Goal: Information Seeking & Learning: Learn about a topic

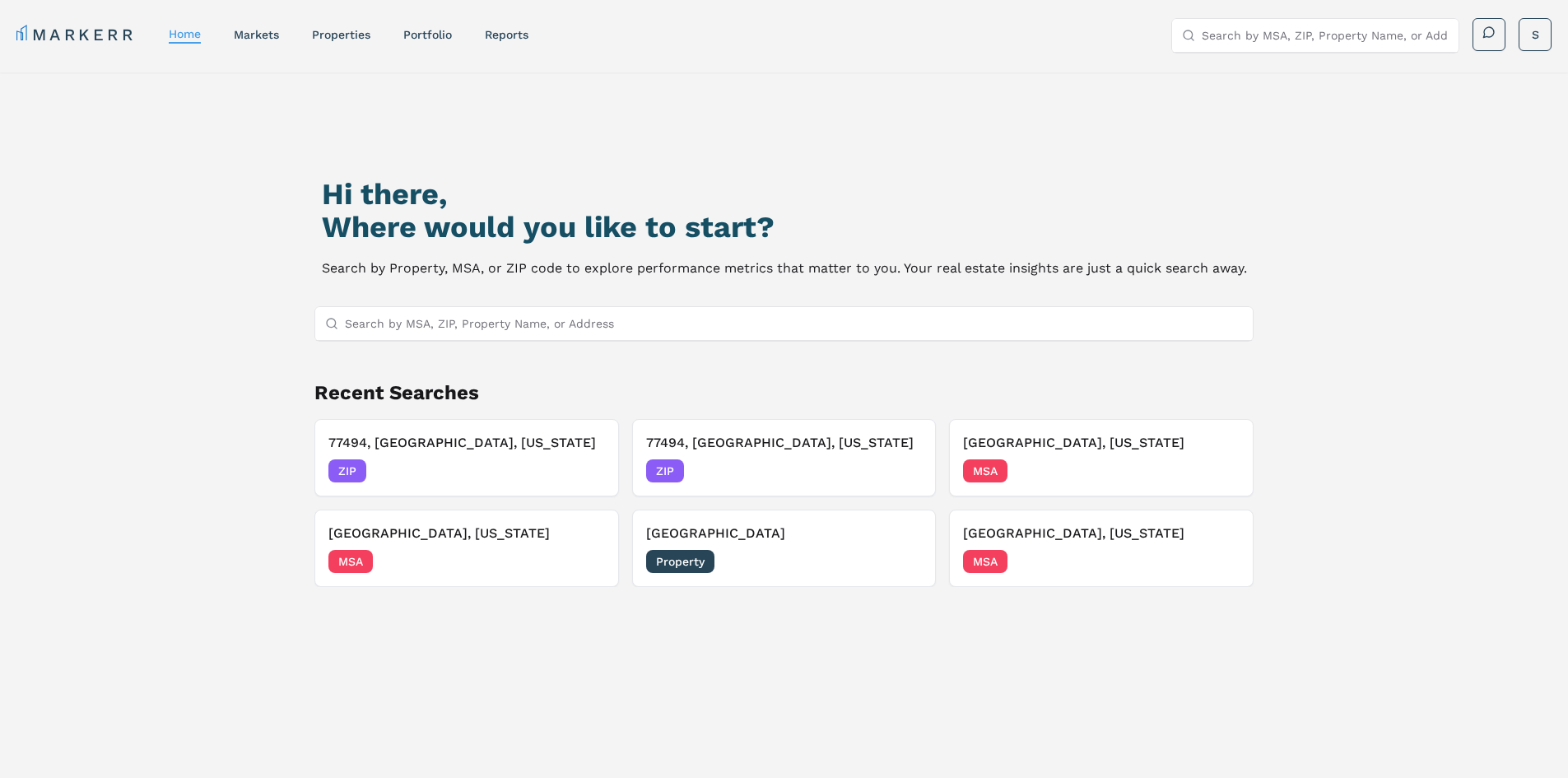
click at [595, 337] on input "Search by MSA, ZIP, Property Name, or Address" at bounding box center [794, 323] width 899 height 33
paste input "77091"
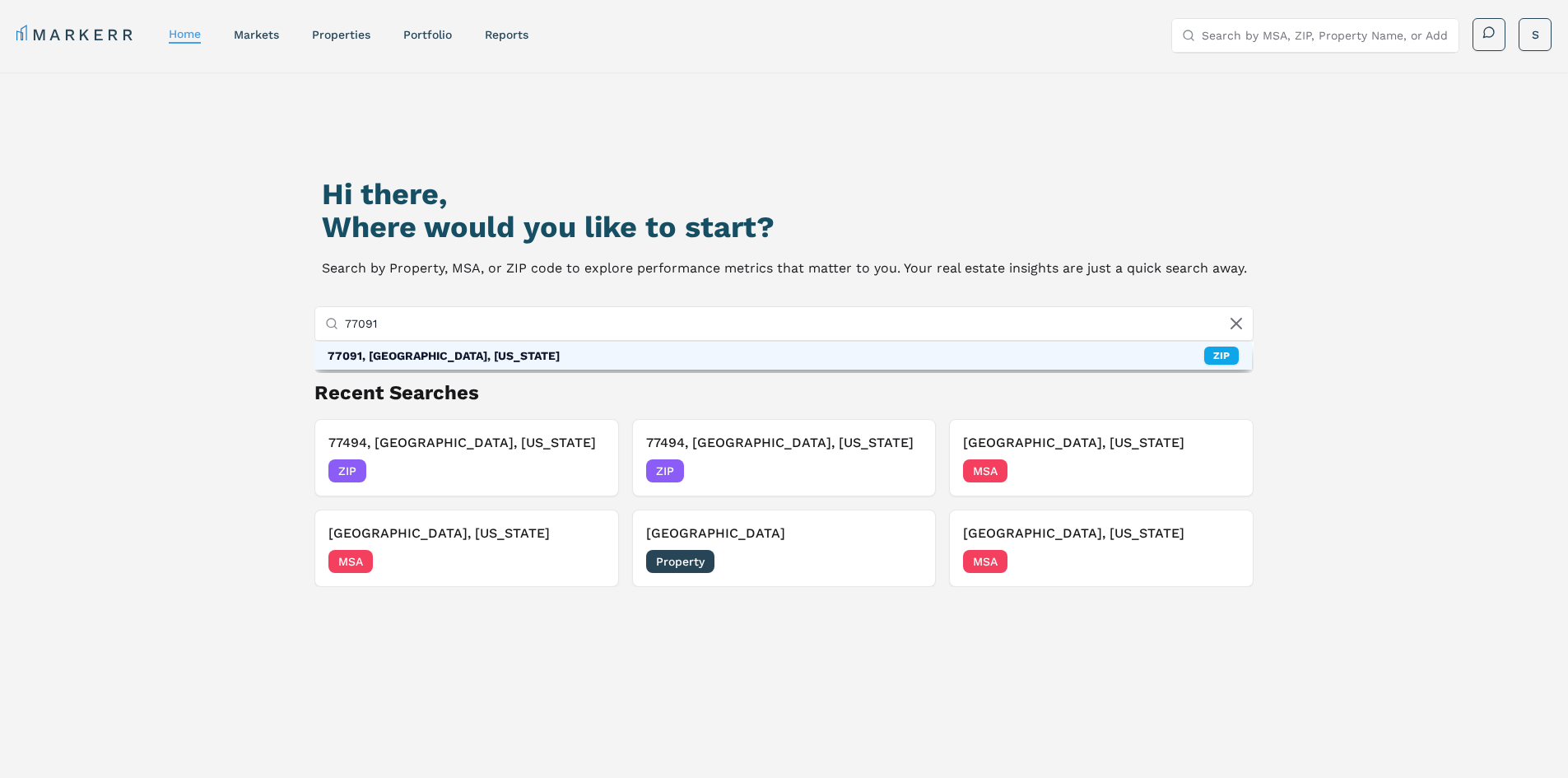
type input "77091"
click at [420, 366] on div "77091, [GEOGRAPHIC_DATA], [US_STATE] ZIP" at bounding box center [784, 355] width 938 height 28
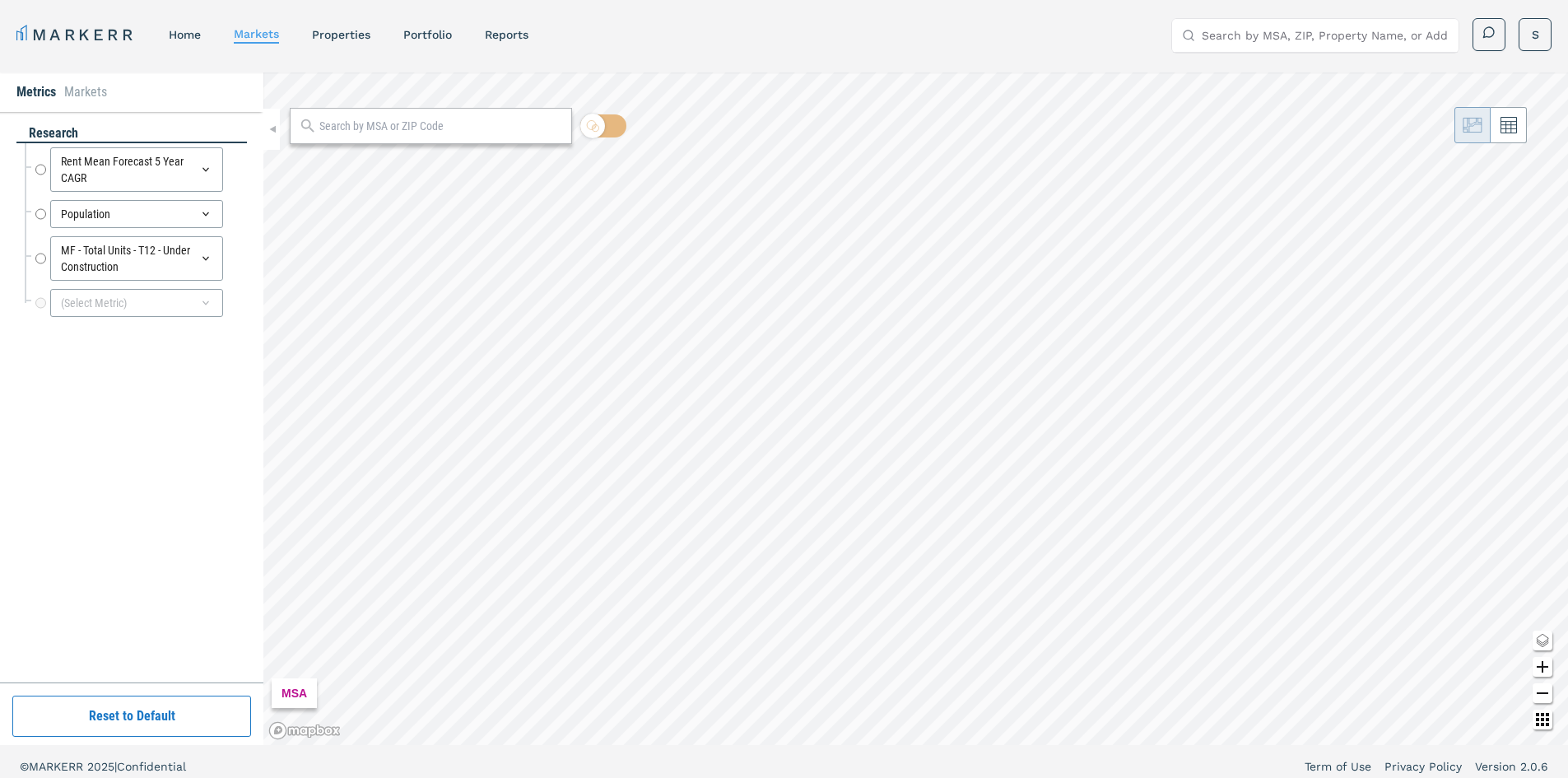
radio input "true"
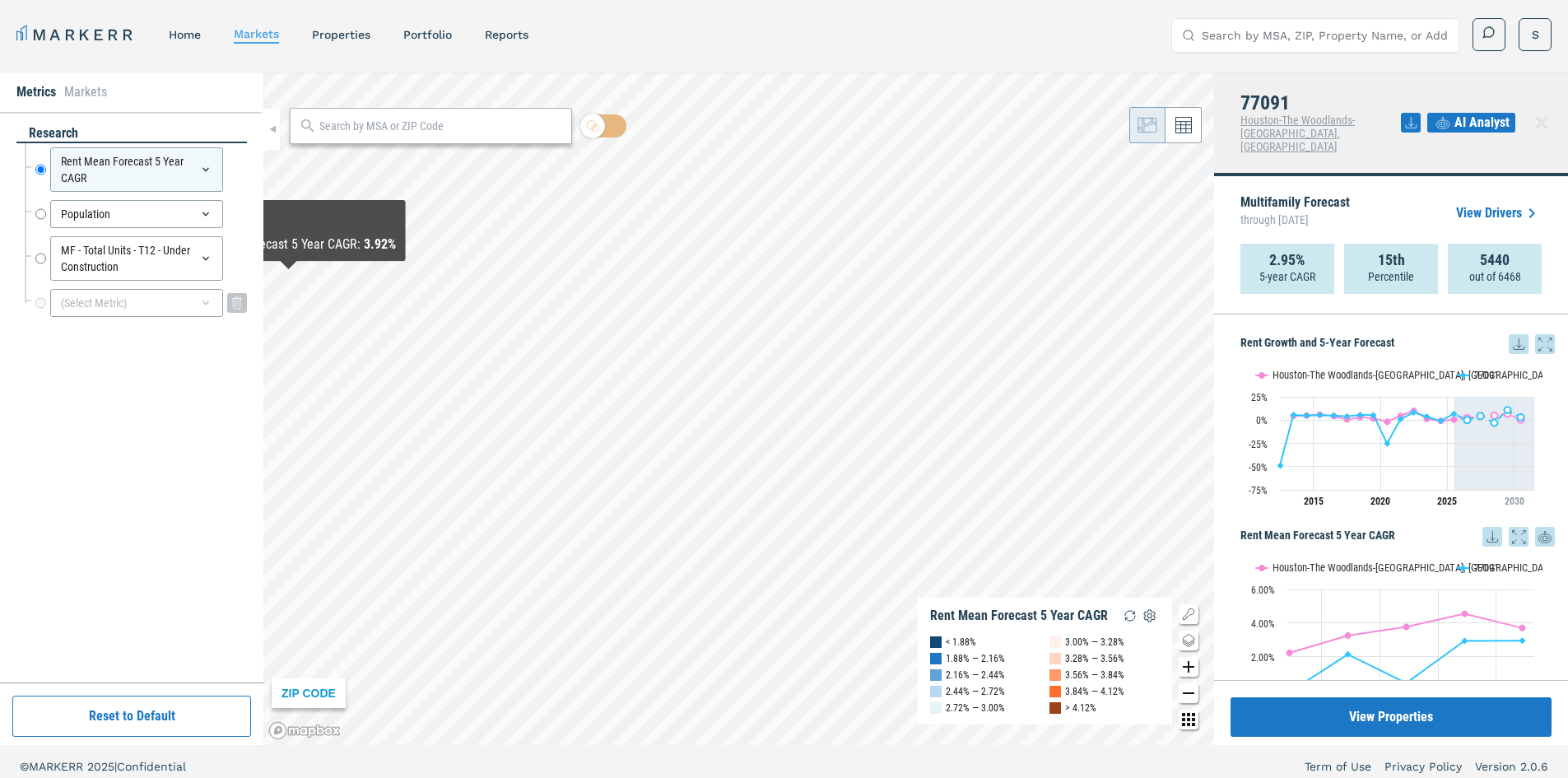
click at [111, 304] on div "(Select Metric)" at bounding box center [137, 303] width 173 height 28
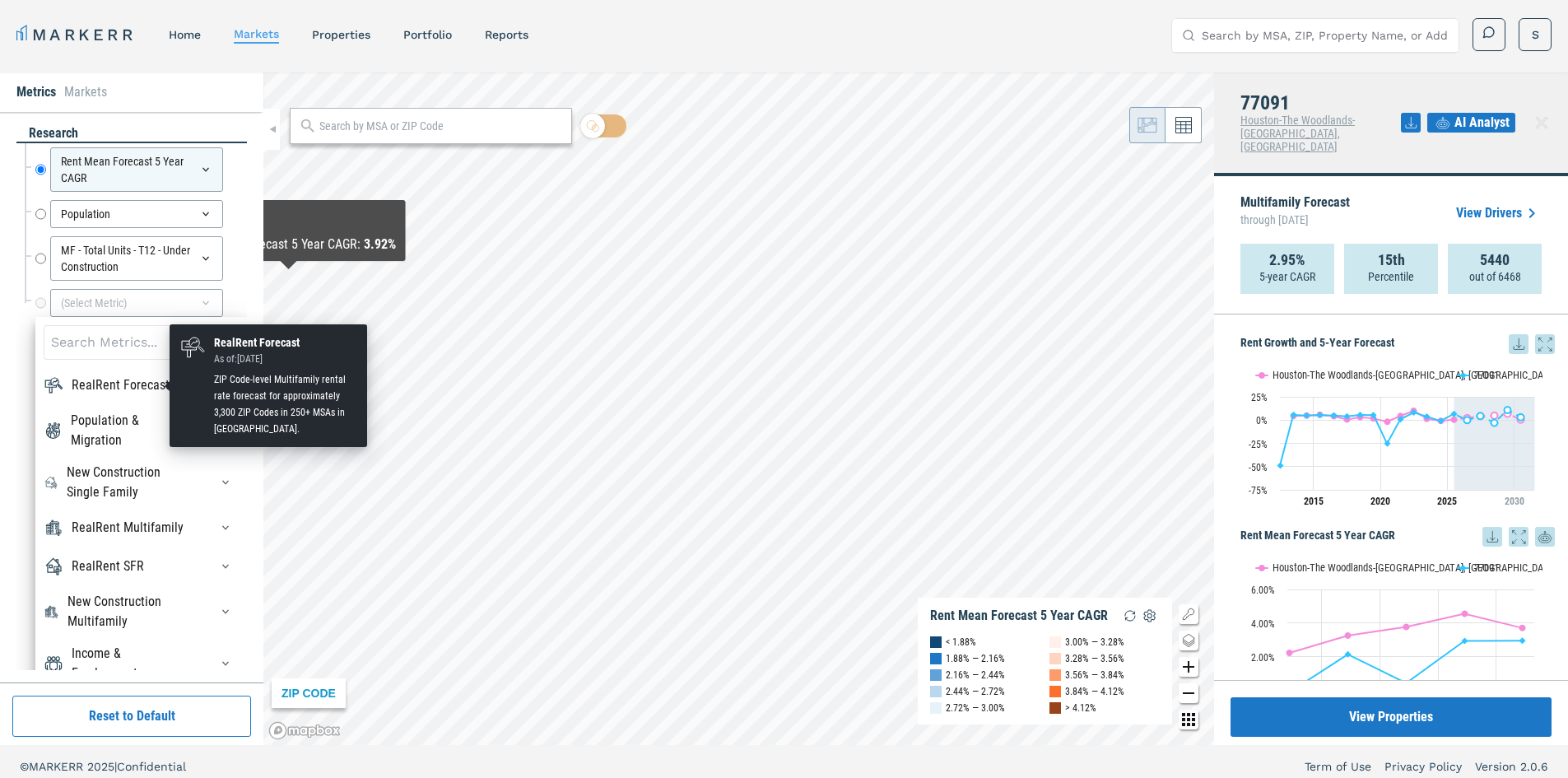
click at [129, 379] on div "RealRent Forecast" at bounding box center [121, 386] width 98 height 19
click at [97, 381] on div "RealRent Forecast" at bounding box center [121, 386] width 98 height 19
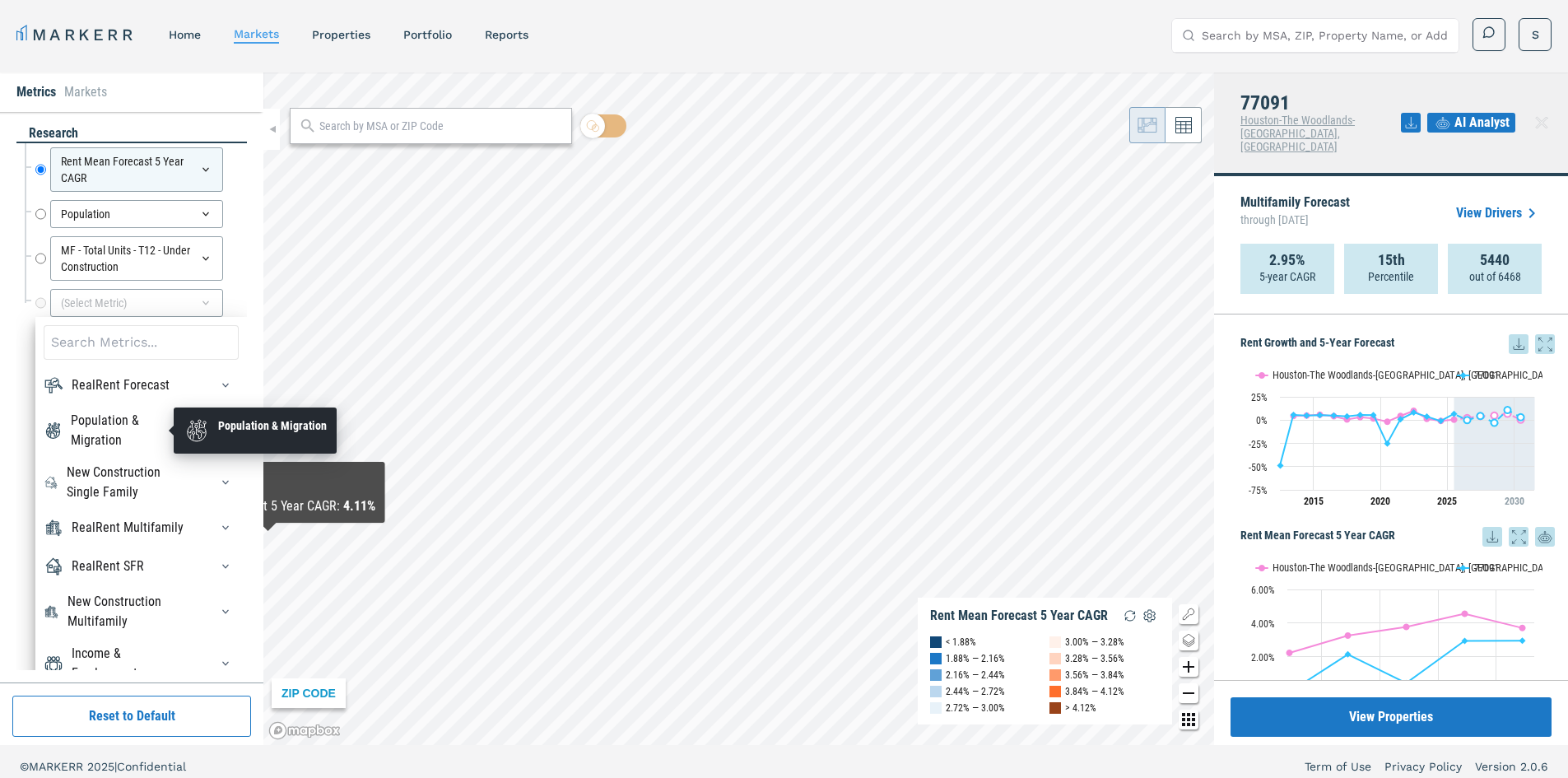
click at [104, 427] on div "Population & Migration" at bounding box center [130, 430] width 119 height 40
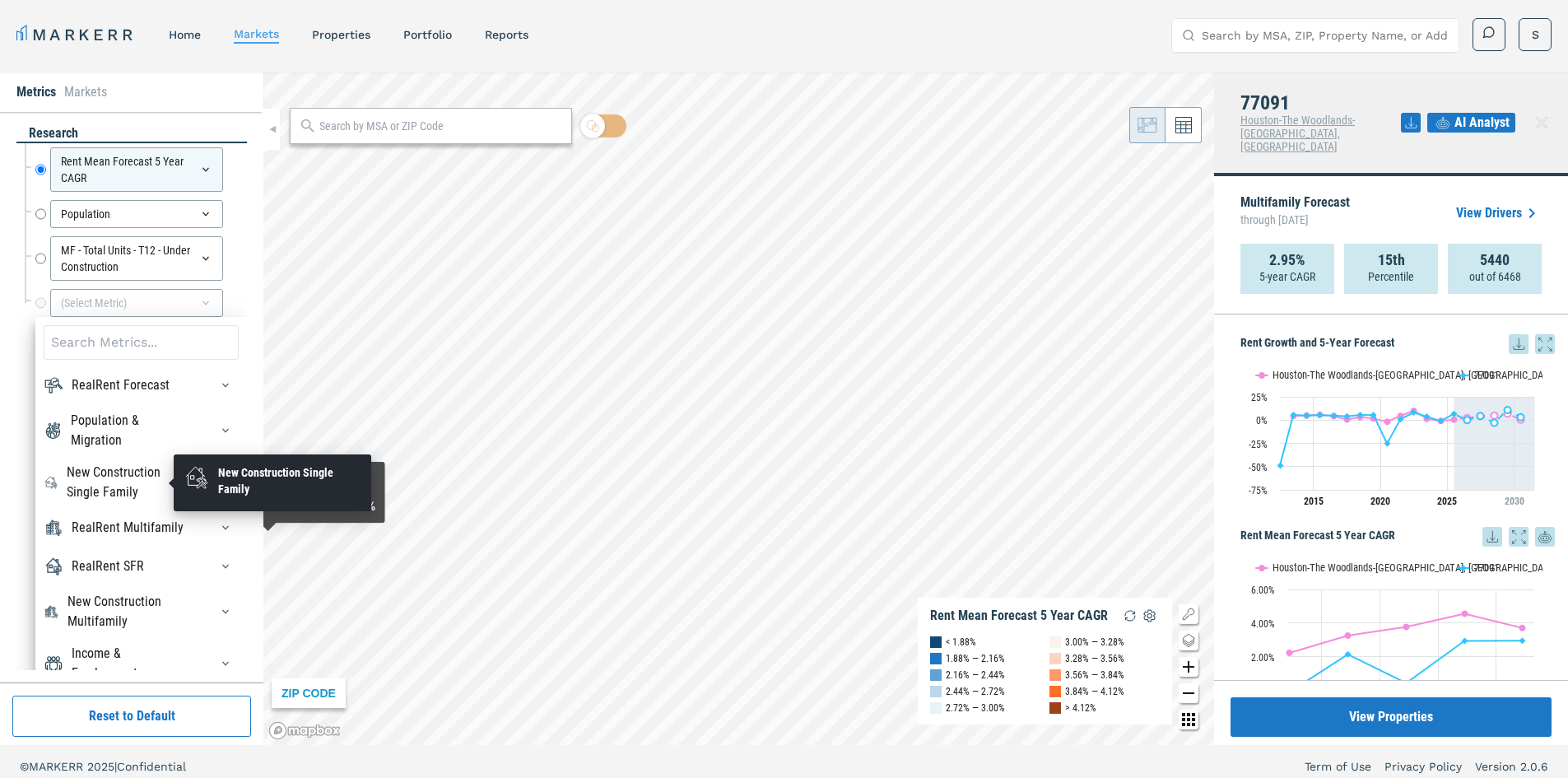
click at [115, 463] on div "New Construction Single Family" at bounding box center [128, 482] width 124 height 40
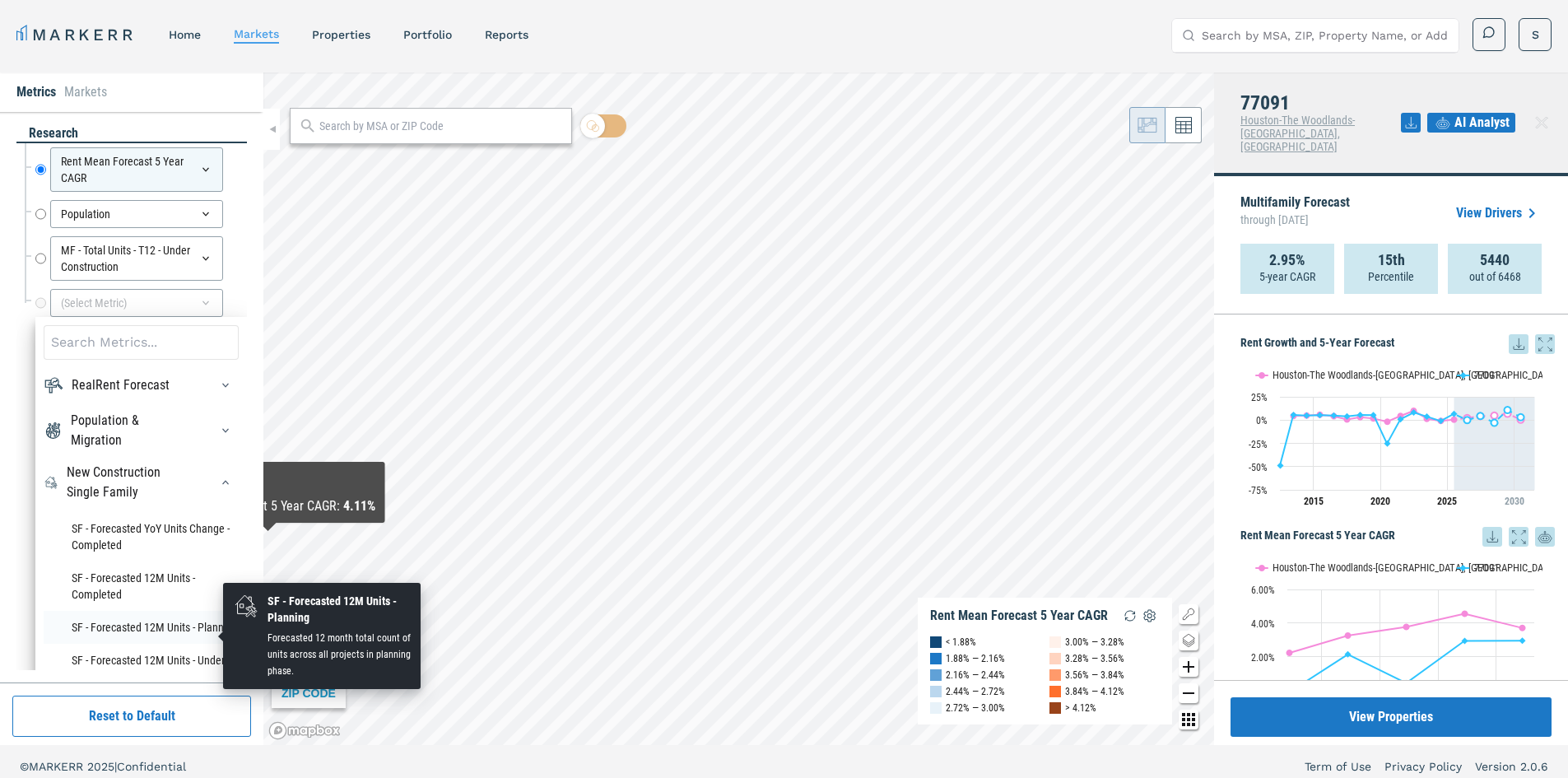
click at [147, 633] on li "SF - Forecasted 12M Units - Planning" at bounding box center [141, 628] width 195 height 33
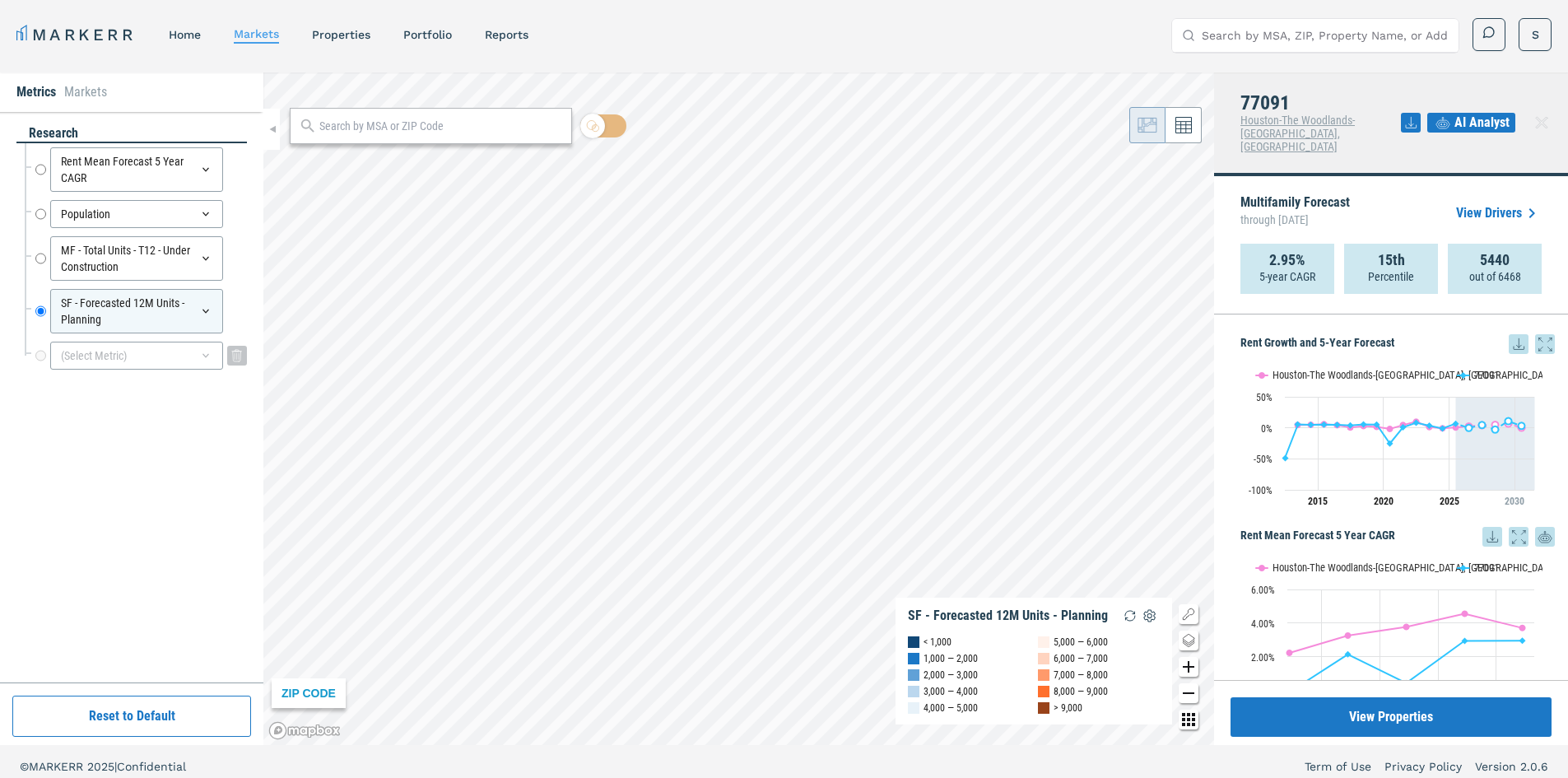
click at [160, 355] on div "(Select Metric)" at bounding box center [137, 355] width 173 height 28
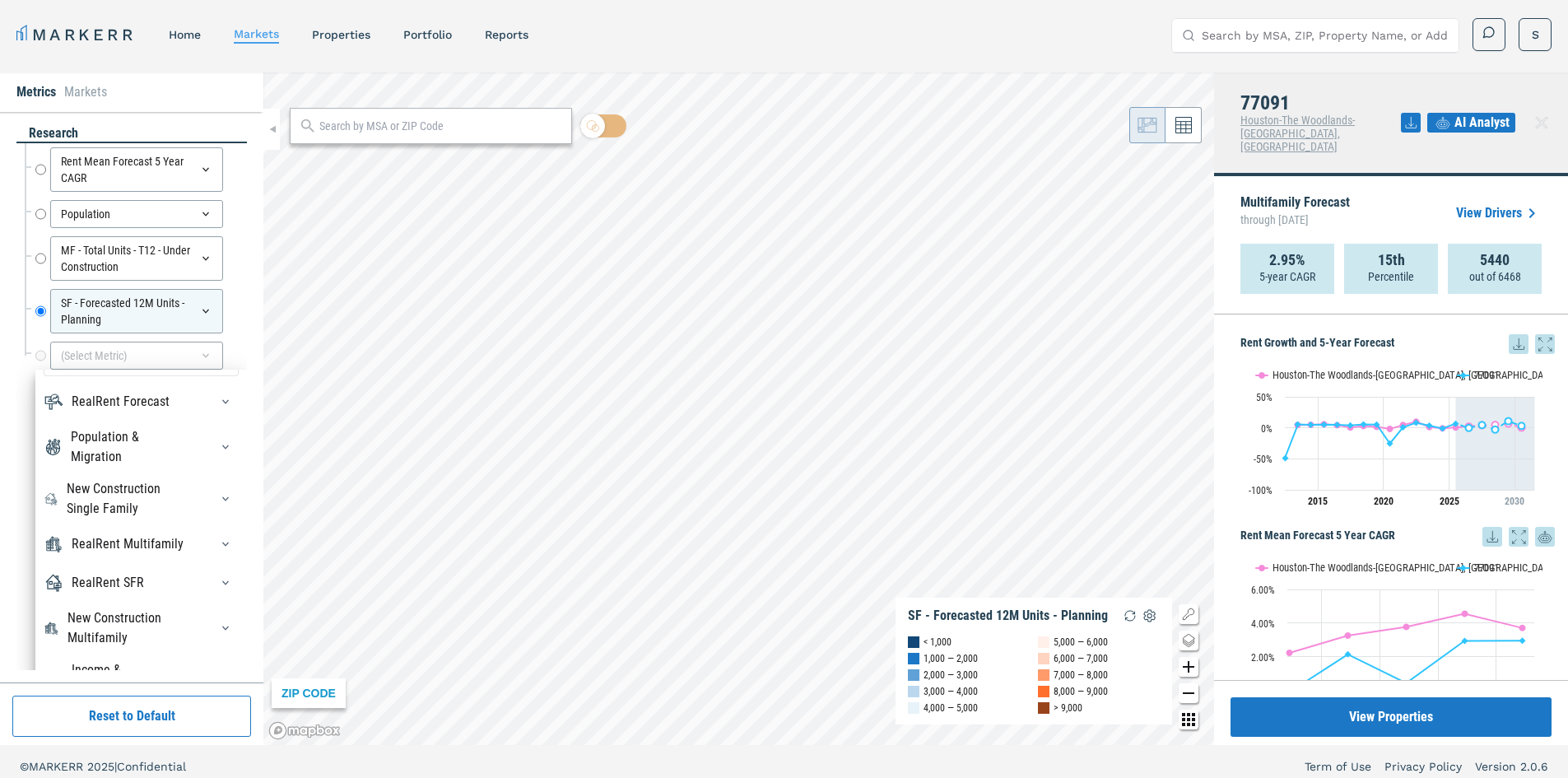
scroll to position [56, 0]
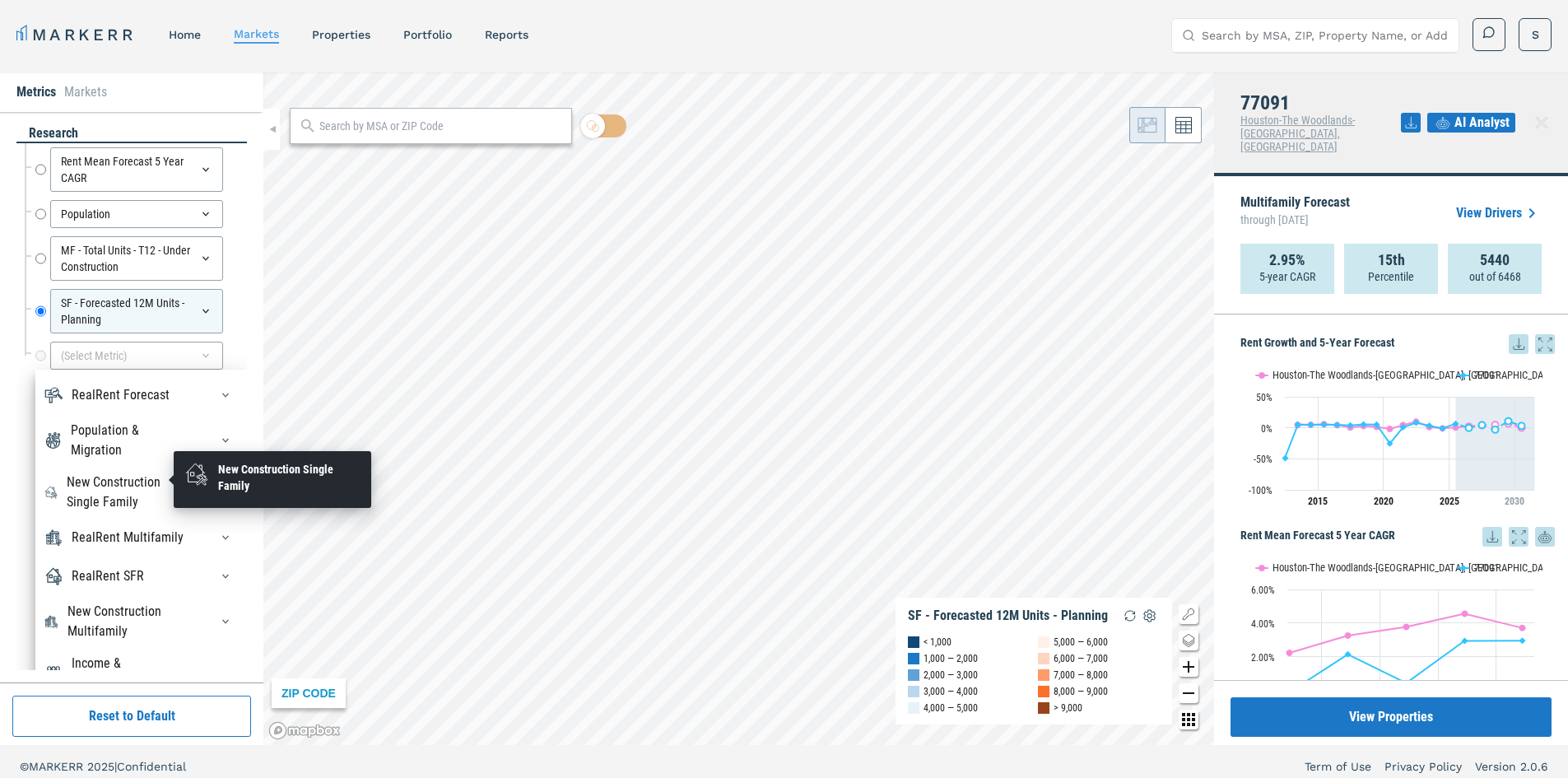
click at [131, 478] on div "New Construction Single Family" at bounding box center [128, 492] width 124 height 40
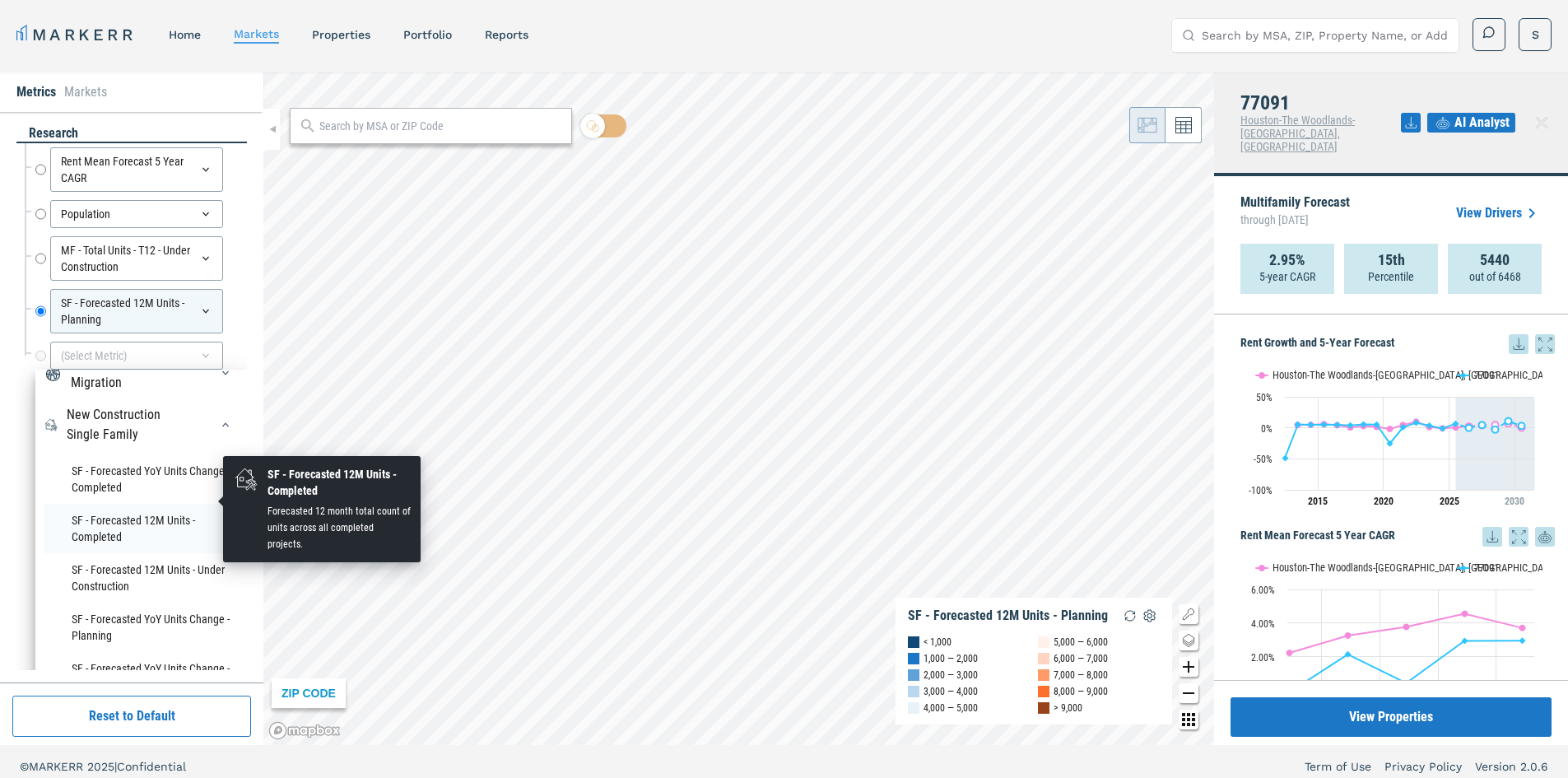
scroll to position [138, 0]
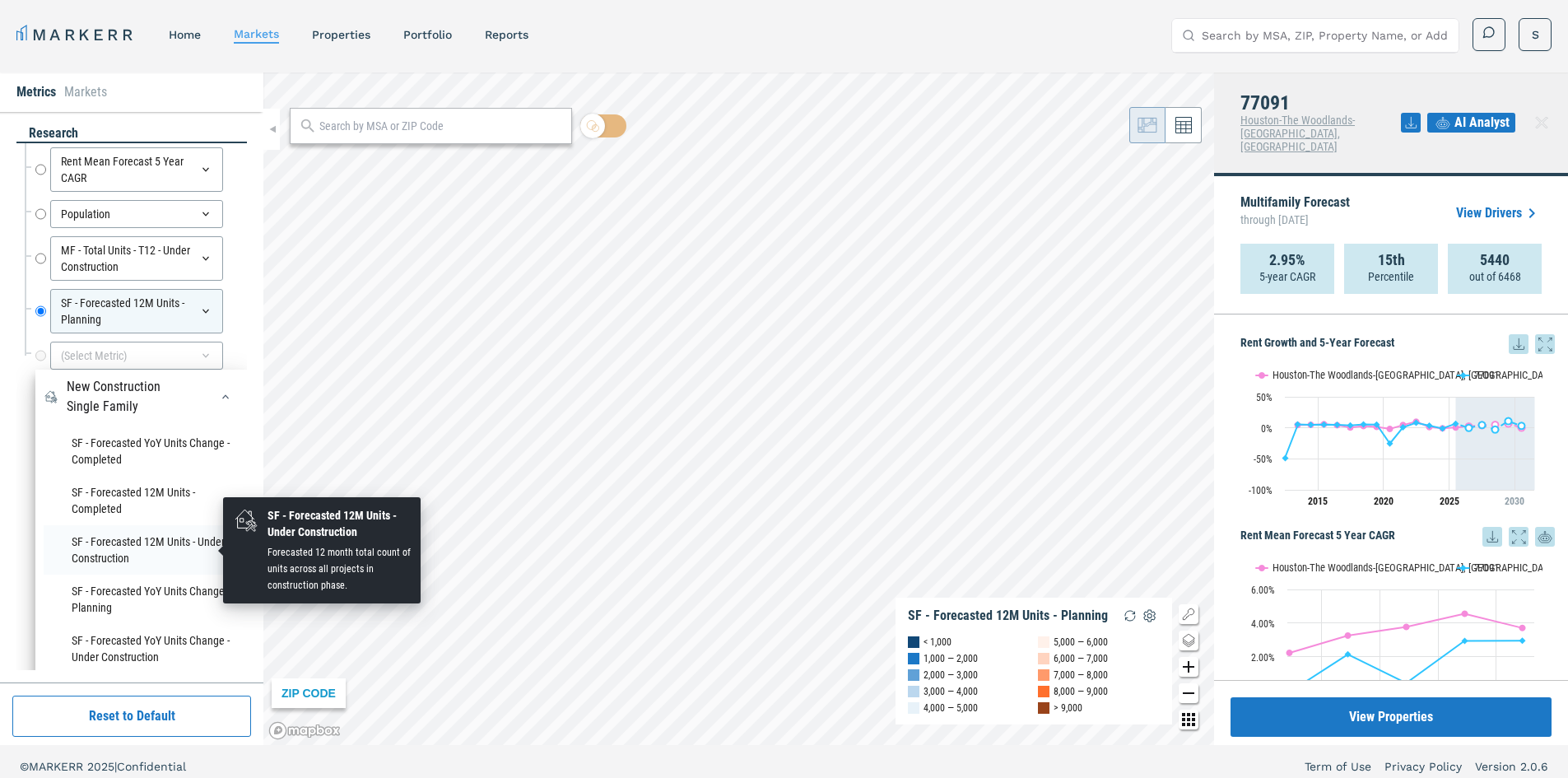
click at [144, 550] on li "SF - Forecasted 12M Units - Under Construction" at bounding box center [141, 550] width 195 height 50
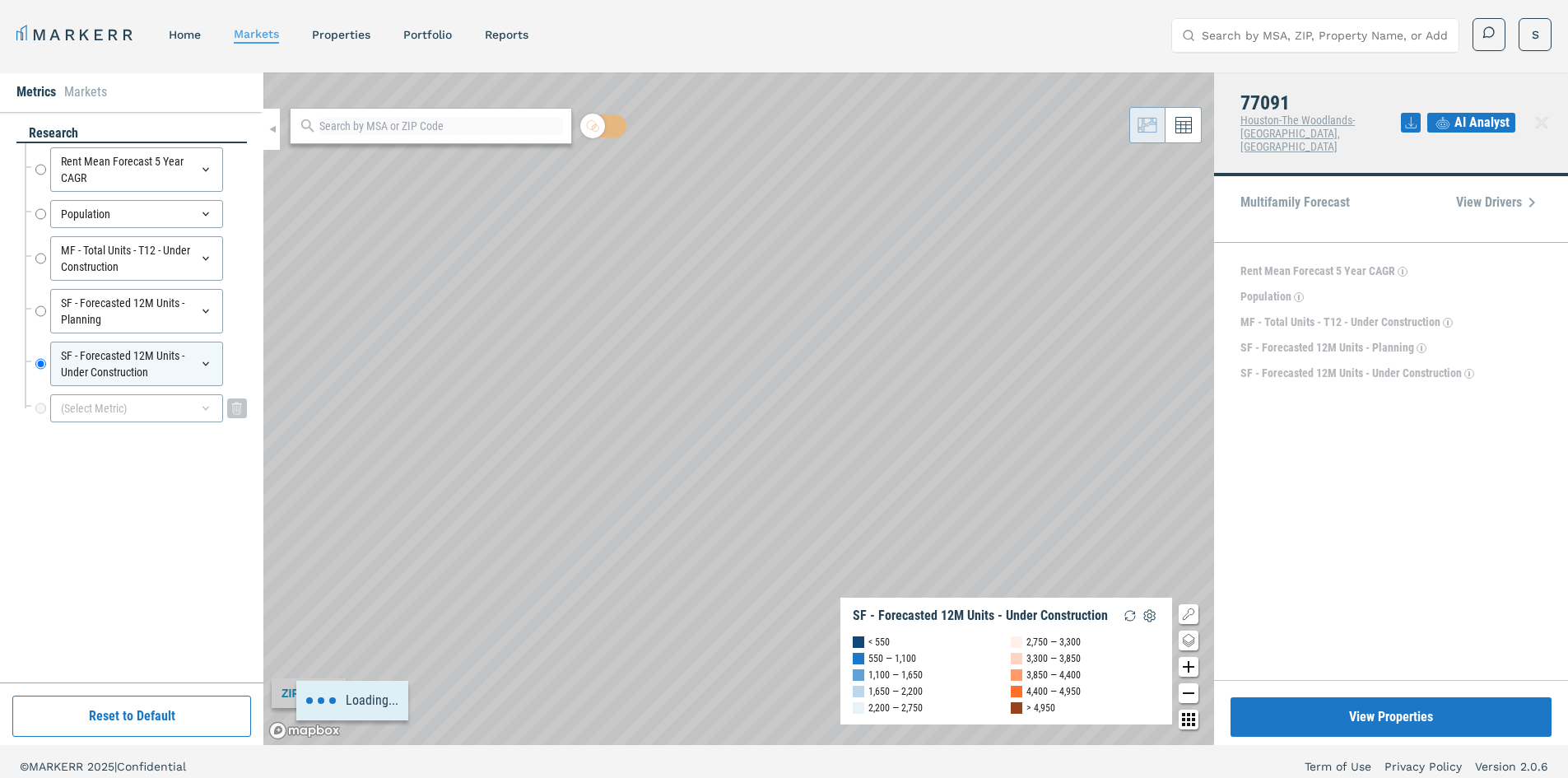
click at [113, 402] on div "(Select Metric)" at bounding box center [137, 408] width 173 height 28
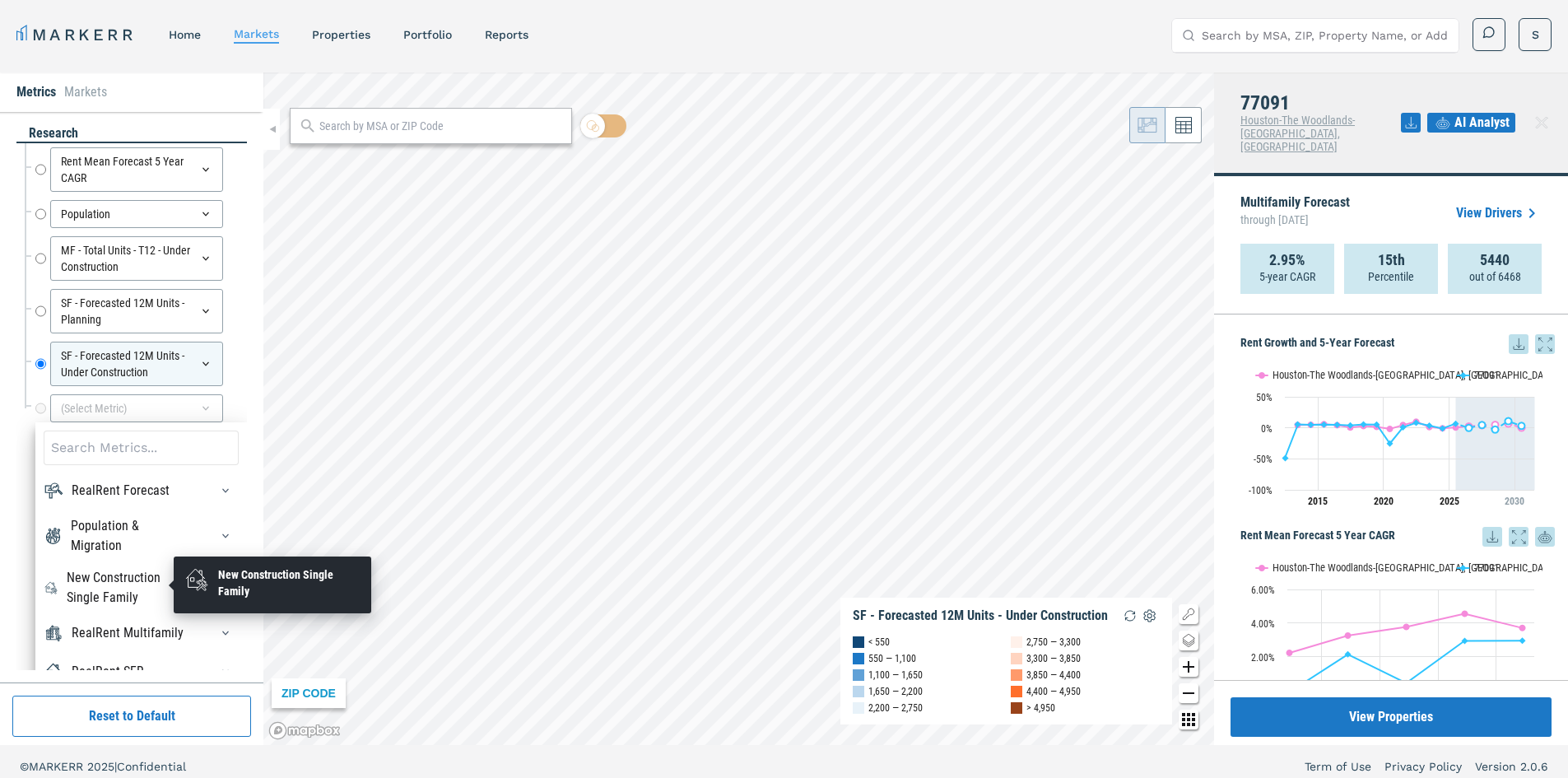
scroll to position [56, 0]
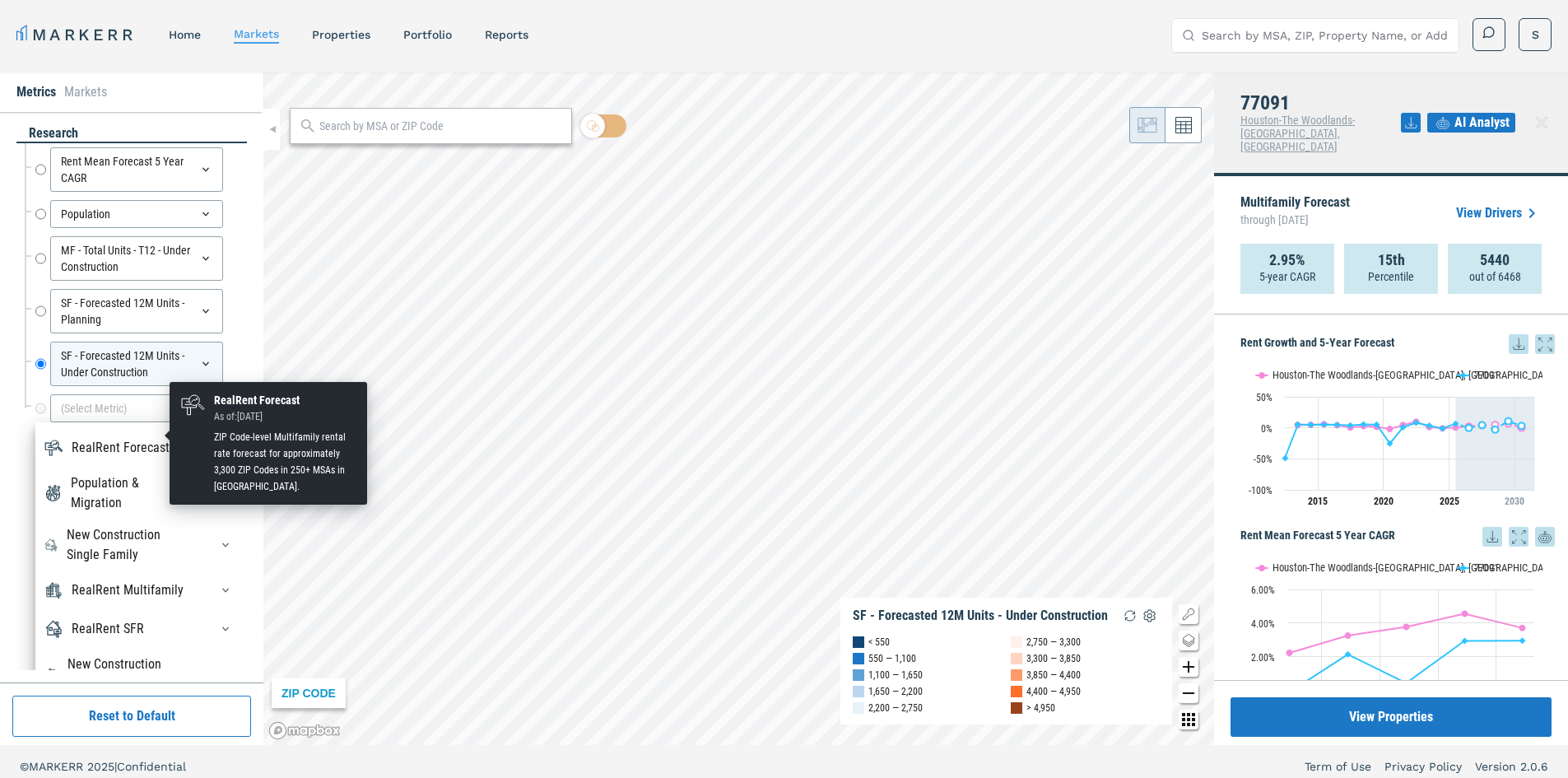
click at [107, 438] on div "RealRent Forecast" at bounding box center [121, 448] width 98 height 19
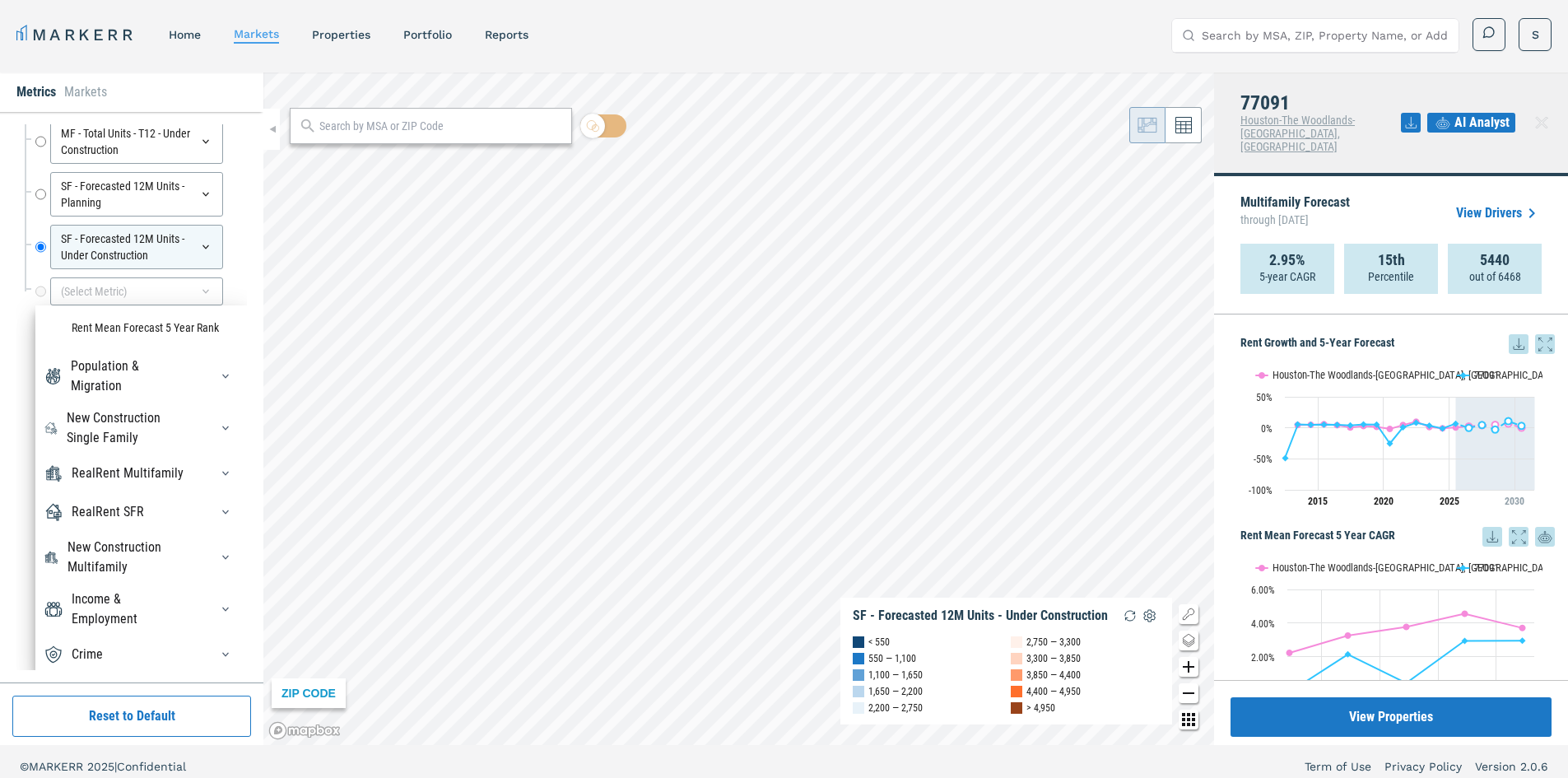
scroll to position [123, 0]
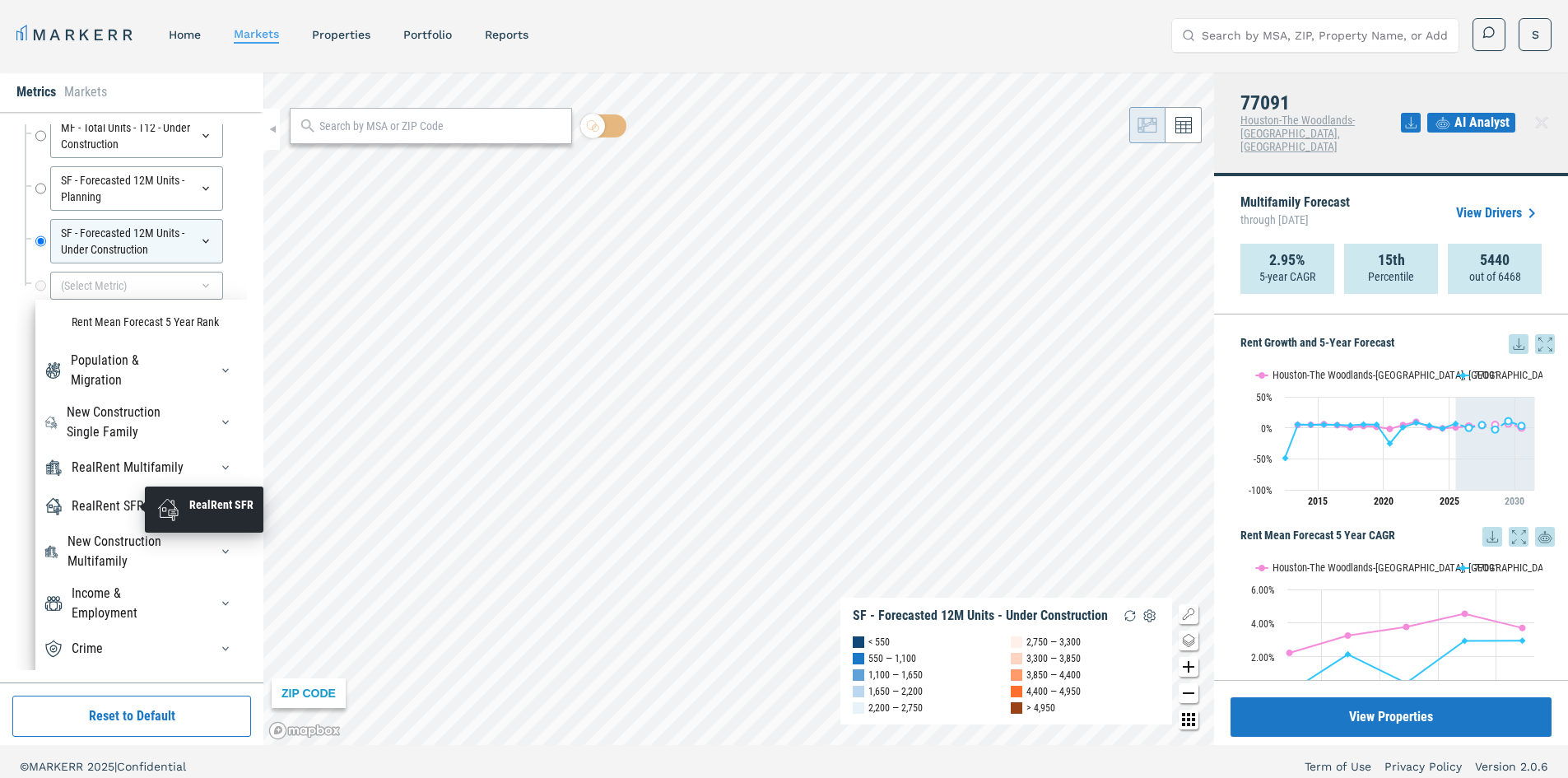
click at [113, 502] on div "RealRent SFR" at bounding box center [108, 506] width 72 height 19
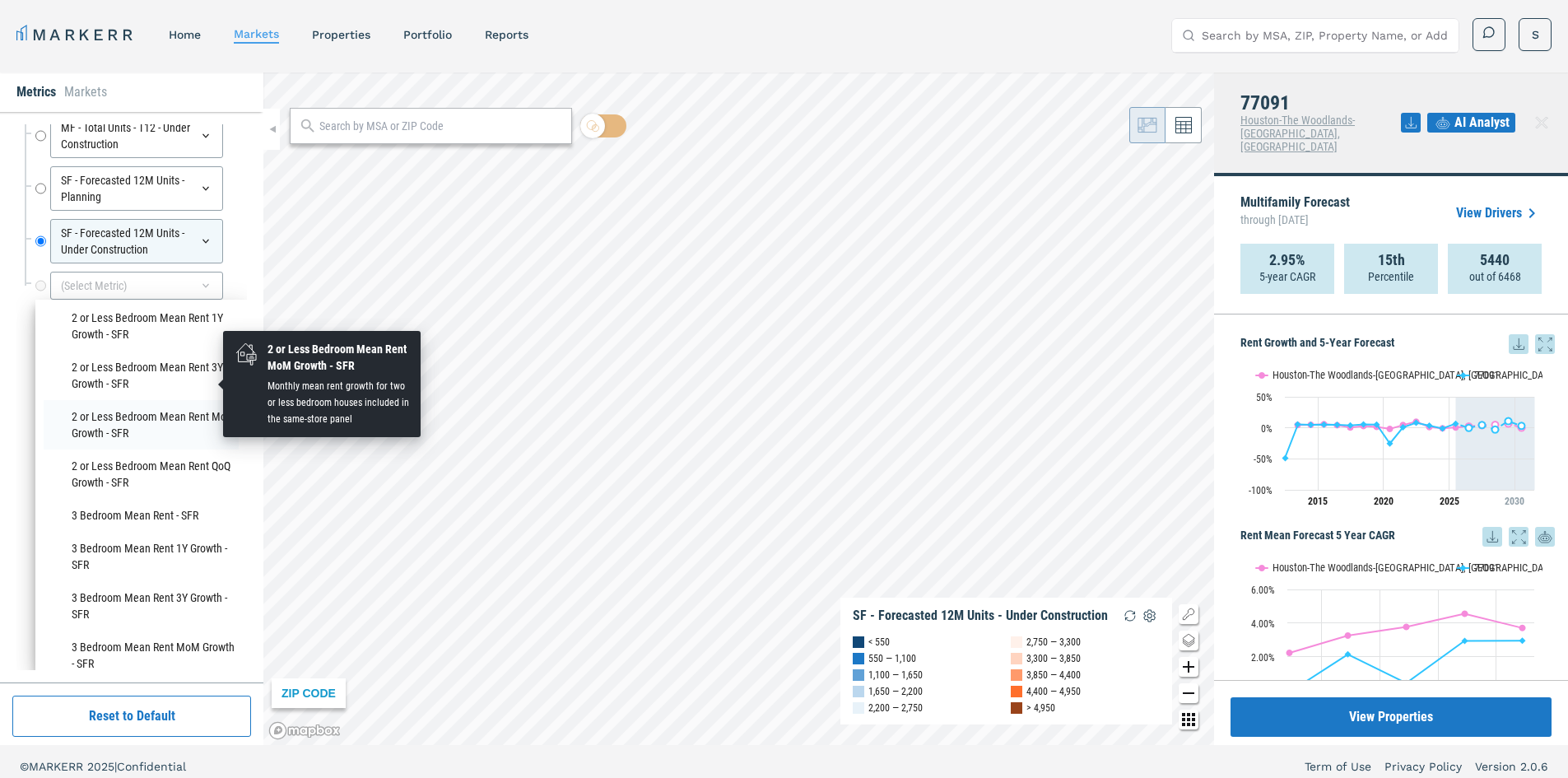
scroll to position [478, 0]
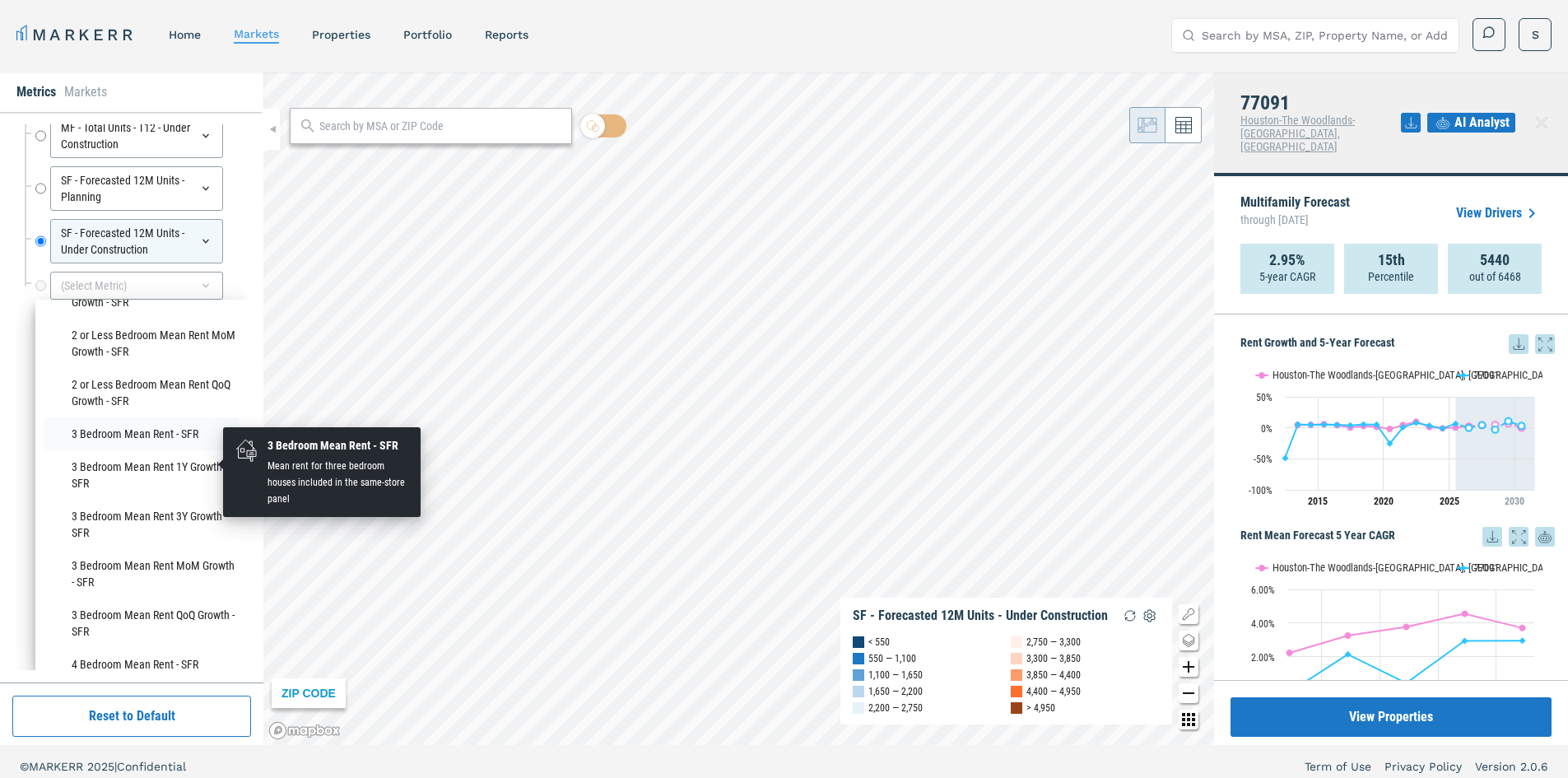
click at [128, 451] on li "3 Bedroom Mean Rent - SFR" at bounding box center [141, 434] width 195 height 33
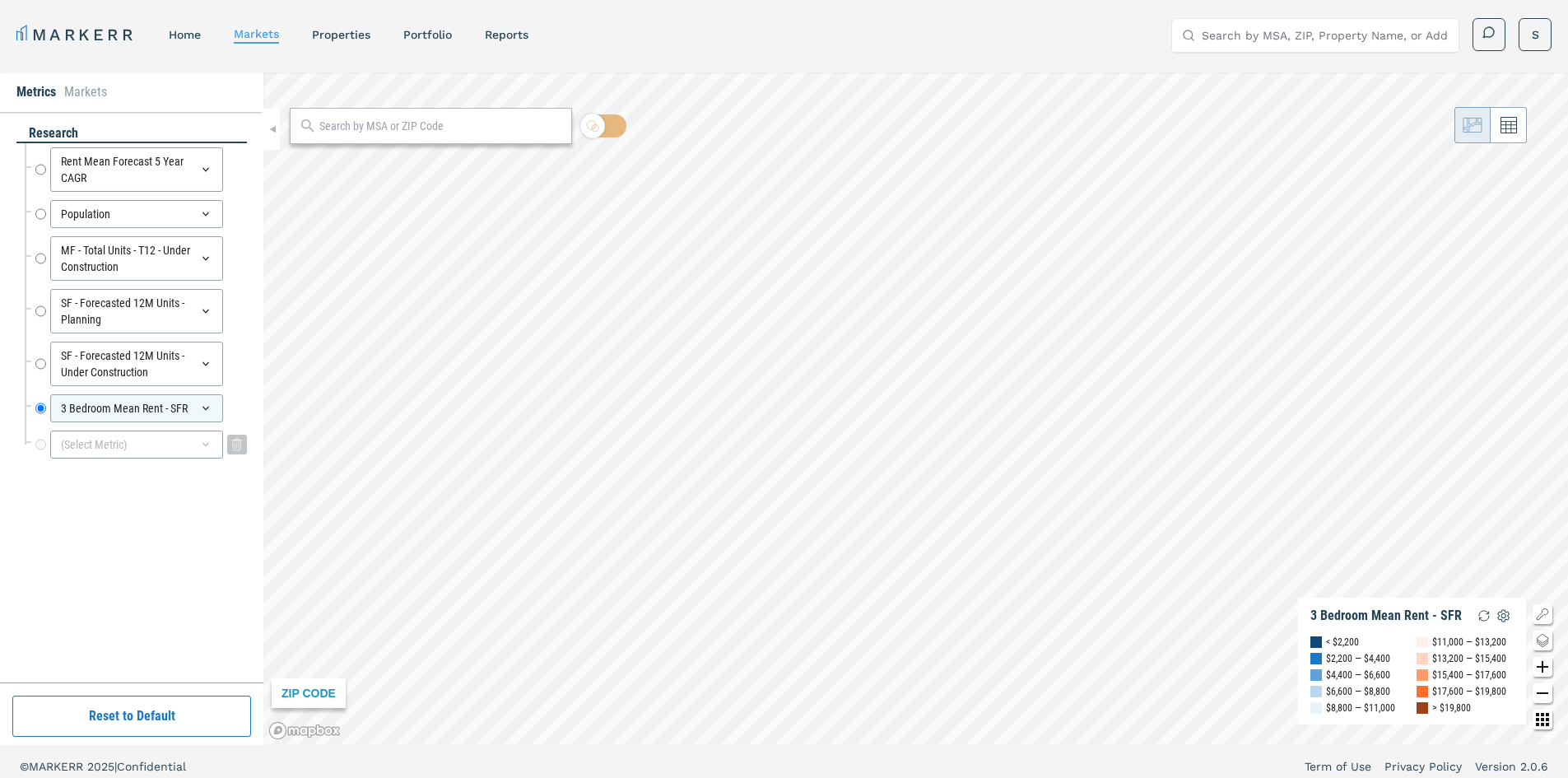
click at [109, 447] on div "(Select Metric)" at bounding box center [137, 444] width 173 height 28
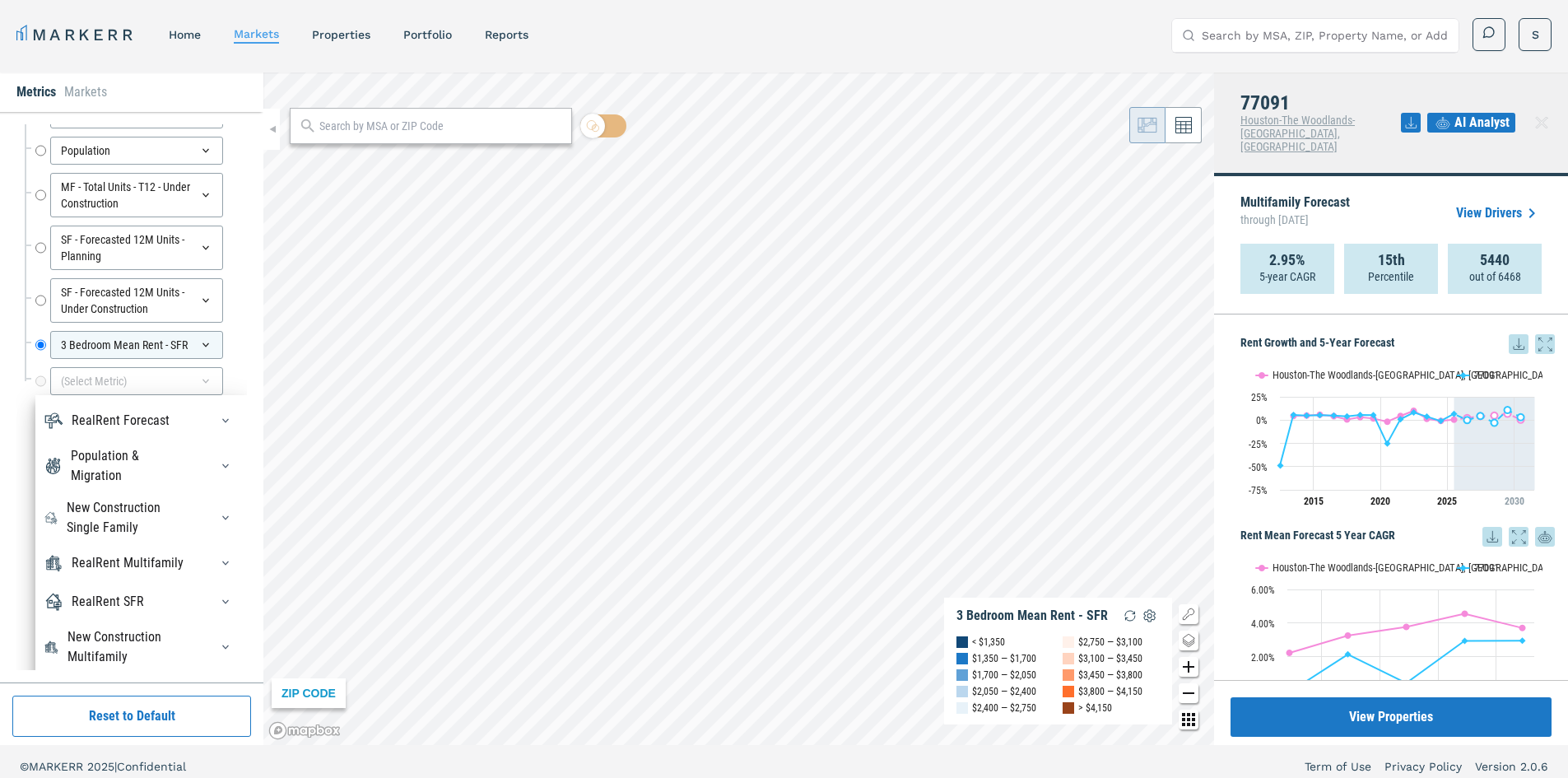
scroll to position [83, 0]
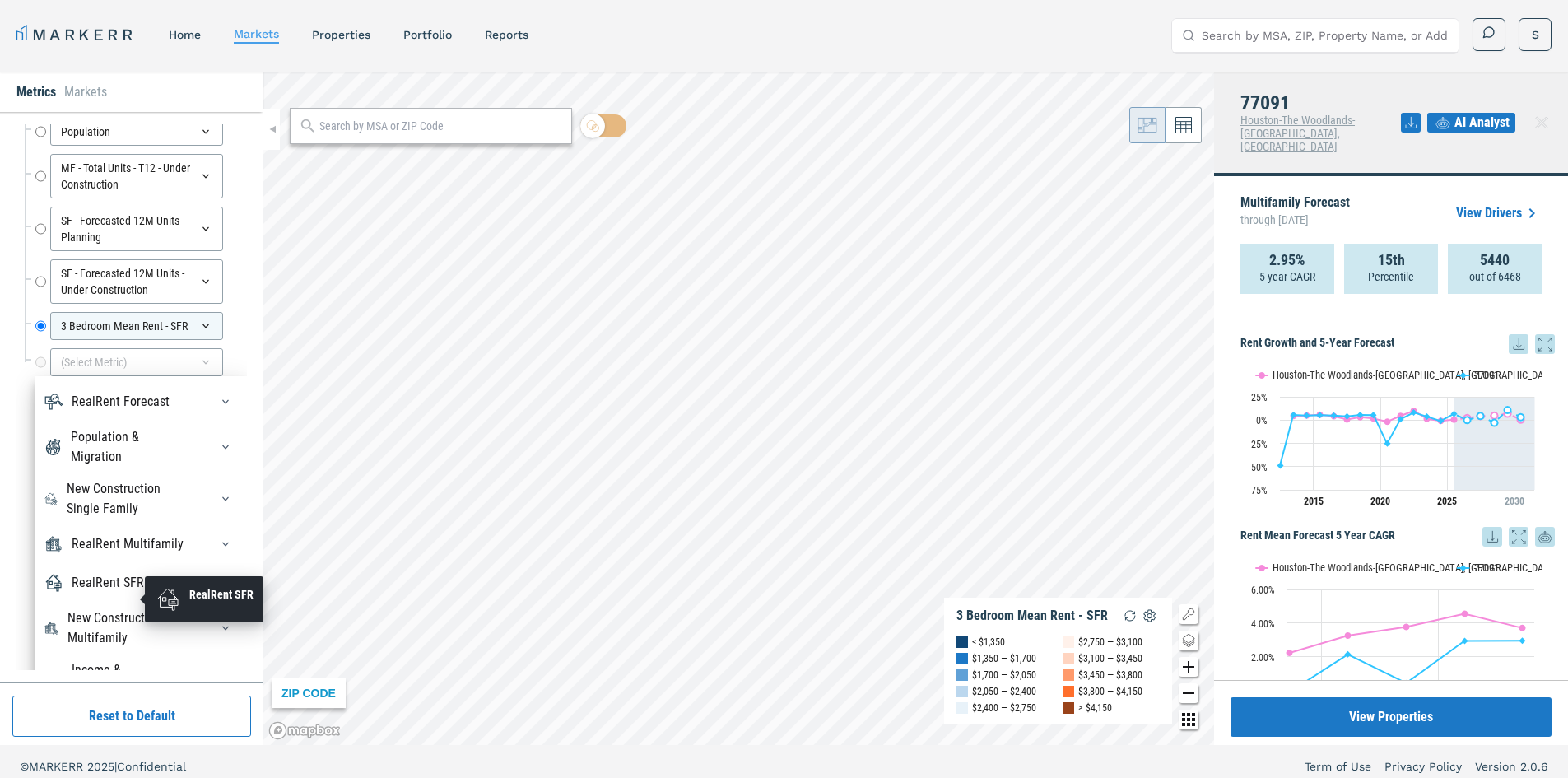
click at [131, 592] on div "RealRent SFR" at bounding box center [108, 583] width 72 height 19
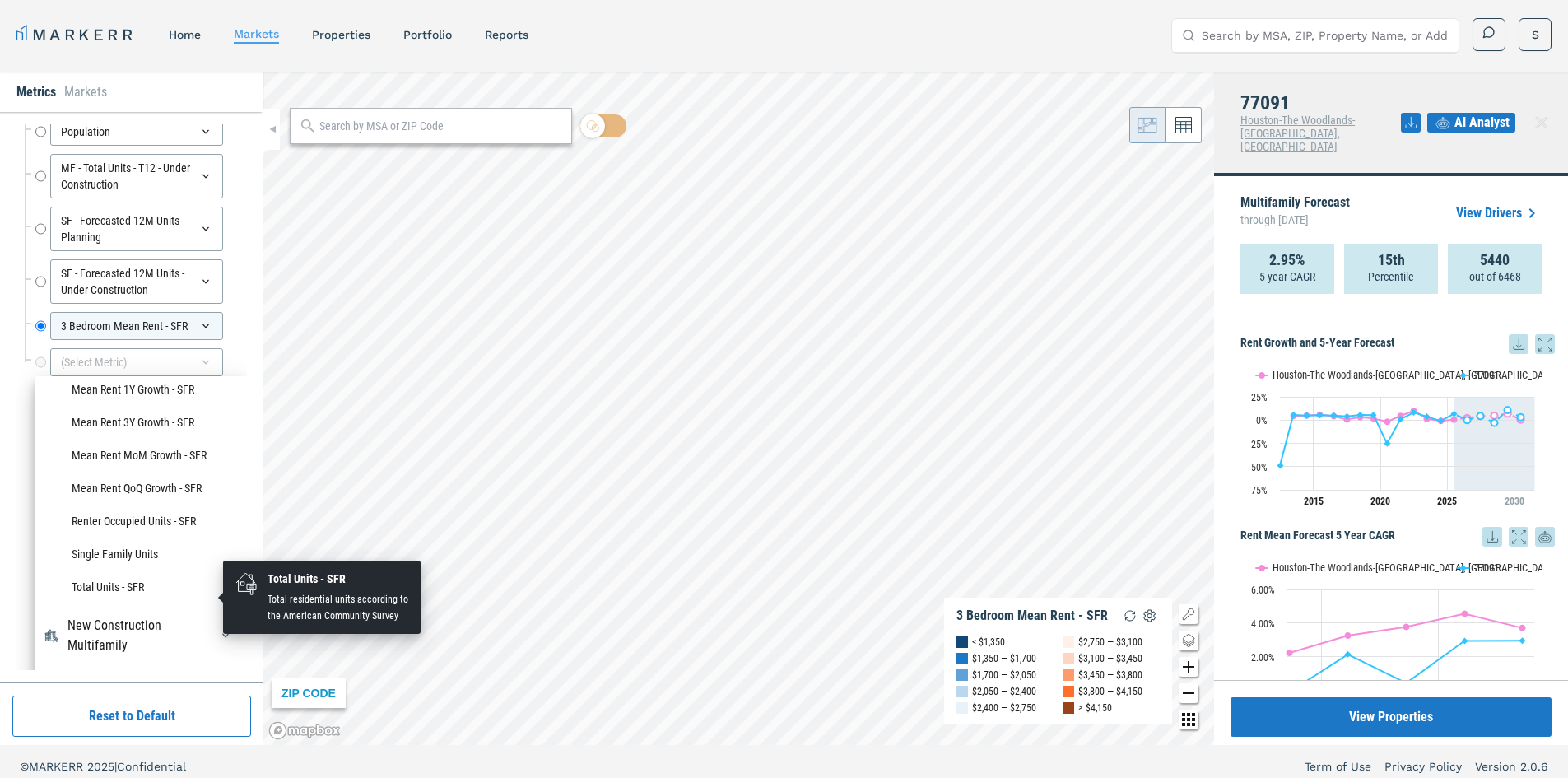
scroll to position [1252, 0]
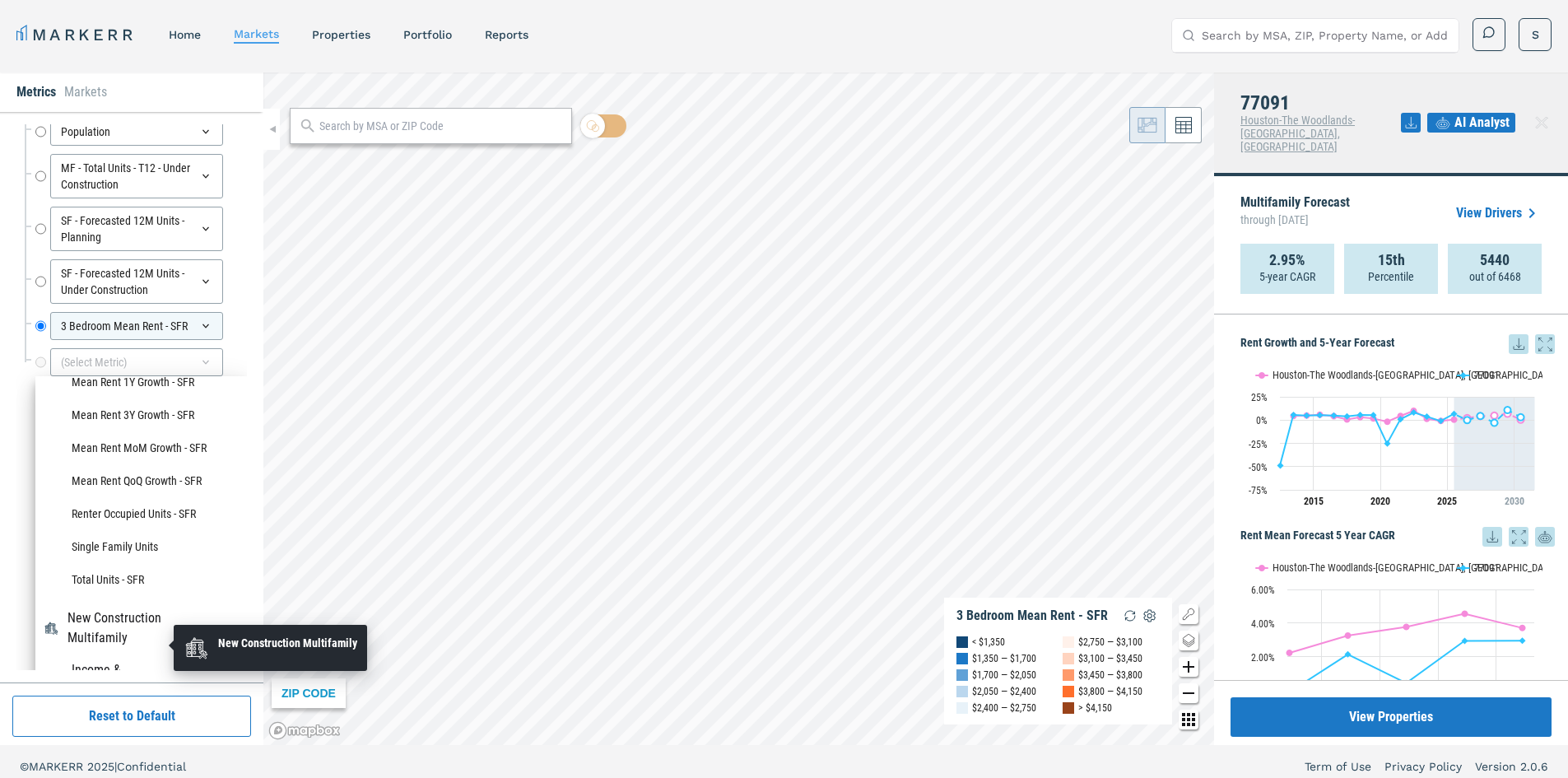
click at [110, 648] on div "New Construction Multifamily" at bounding box center [128, 628] width 122 height 40
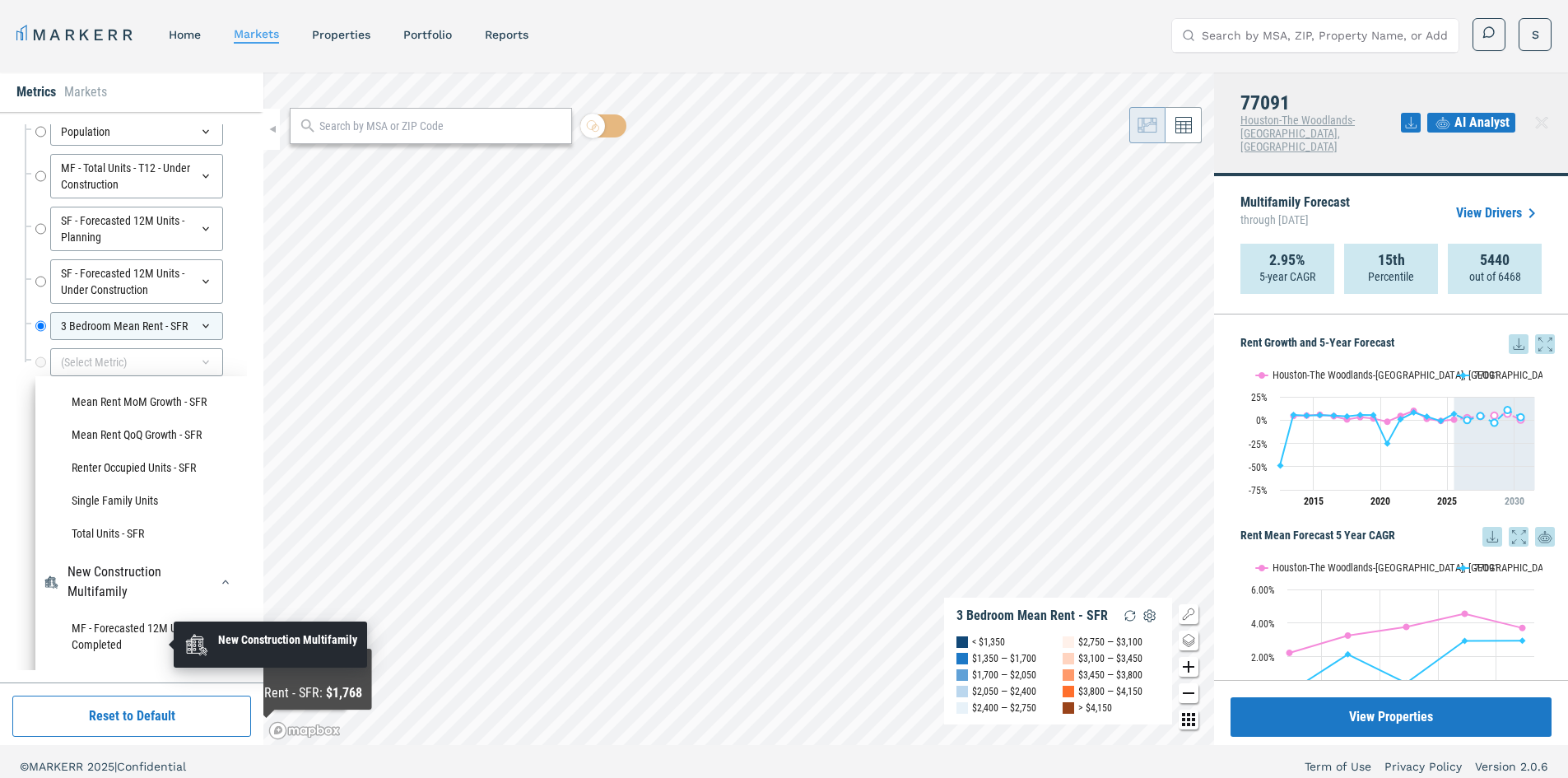
click at [155, 602] on div "New Construction Multifamily" at bounding box center [128, 582] width 122 height 40
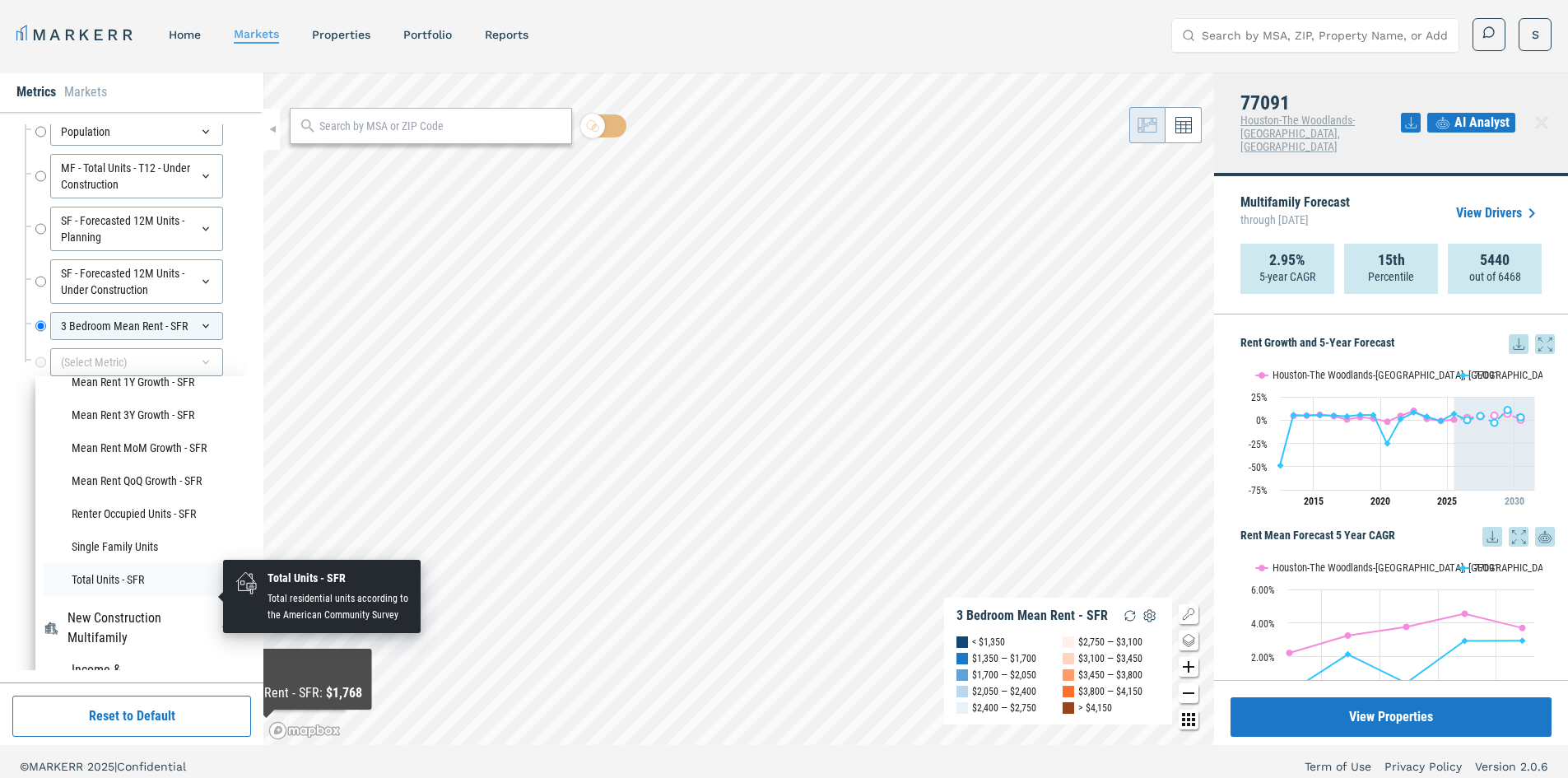
click at [134, 596] on li "Total Units - SFR" at bounding box center [141, 579] width 195 height 33
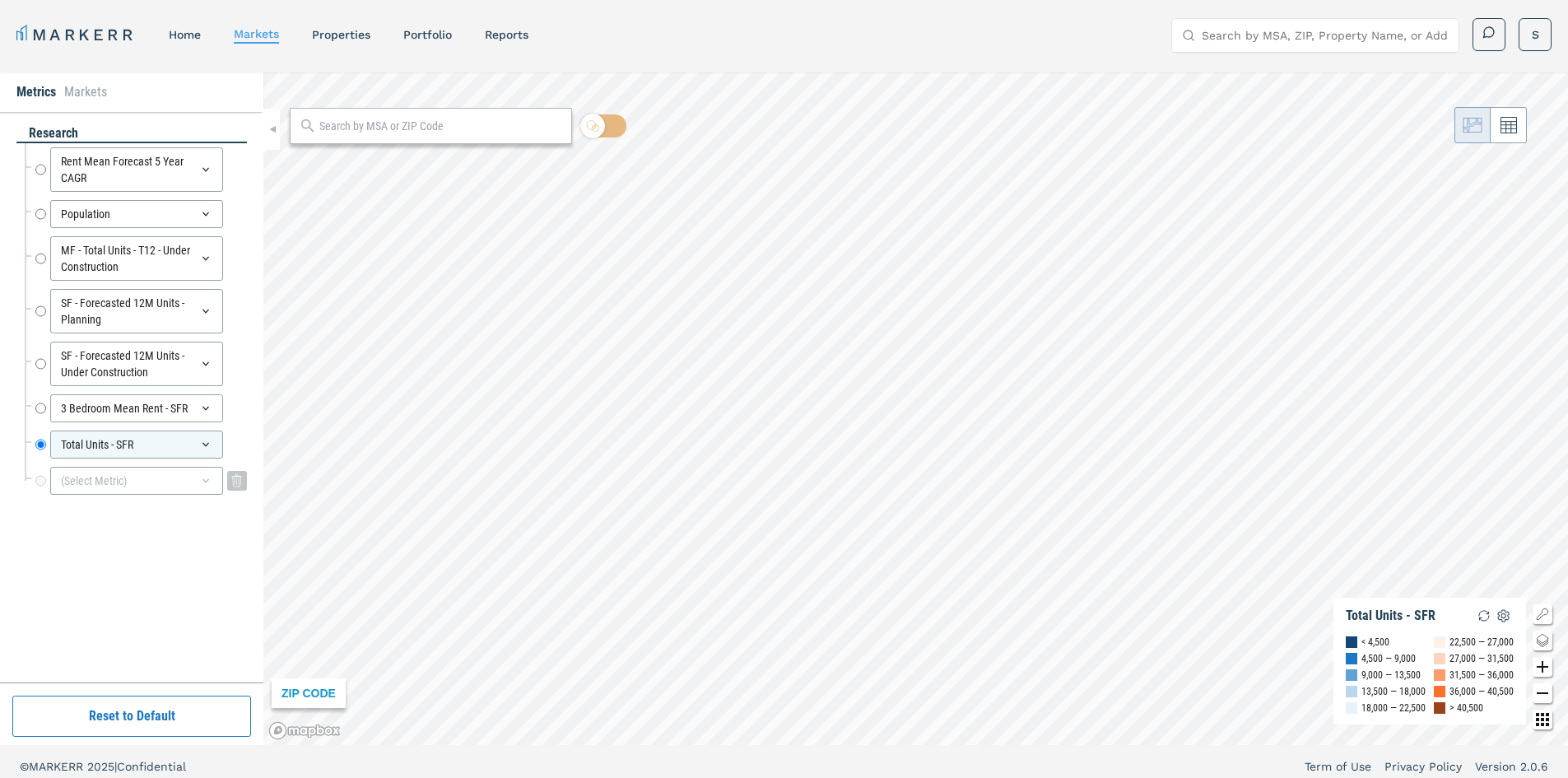
click at [106, 491] on div "(Select Metric)" at bounding box center [137, 481] width 173 height 28
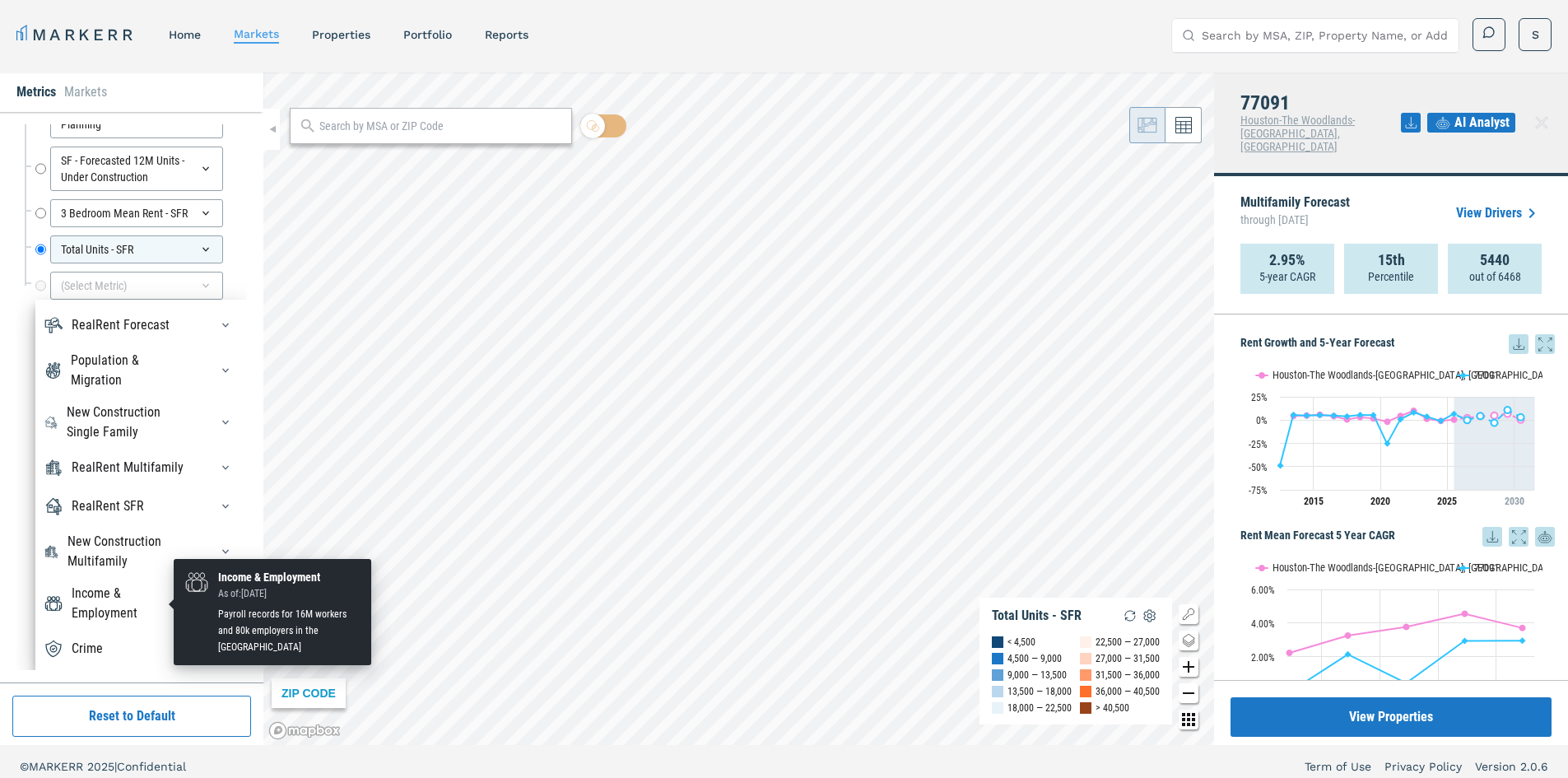
scroll to position [10, 0]
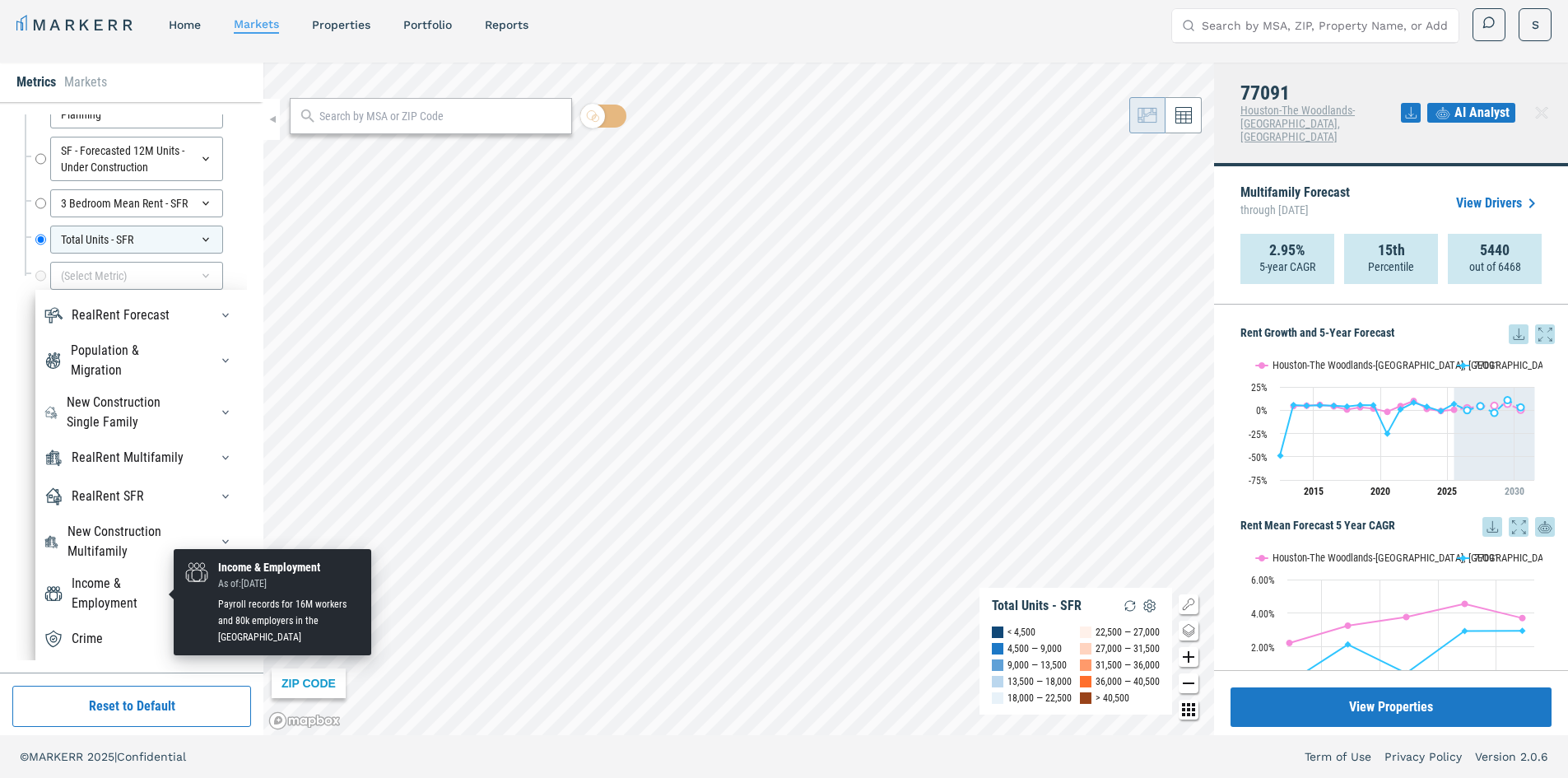
click at [106, 593] on div "Income & Employment" at bounding box center [130, 593] width 118 height 40
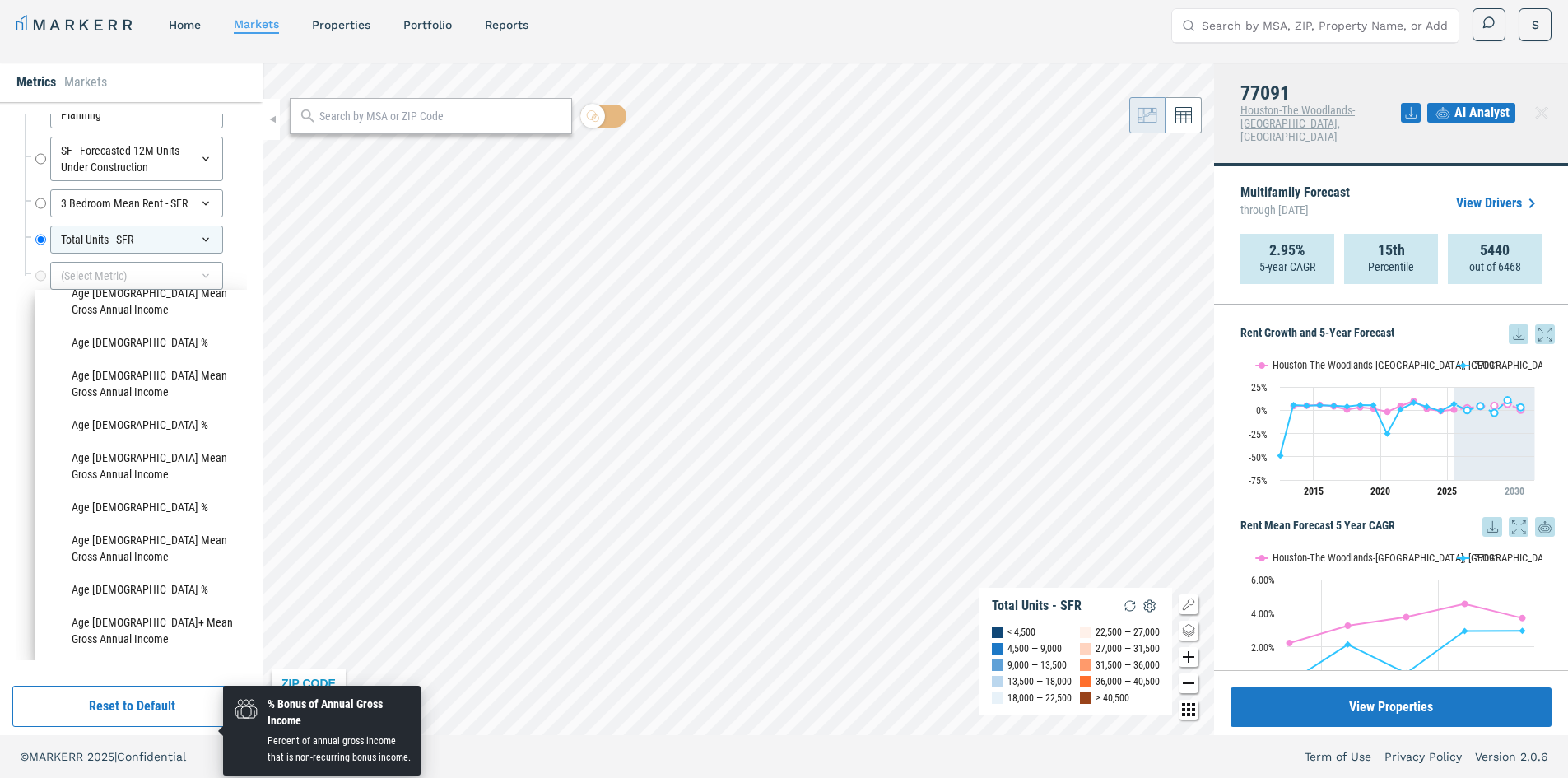
scroll to position [467, 0]
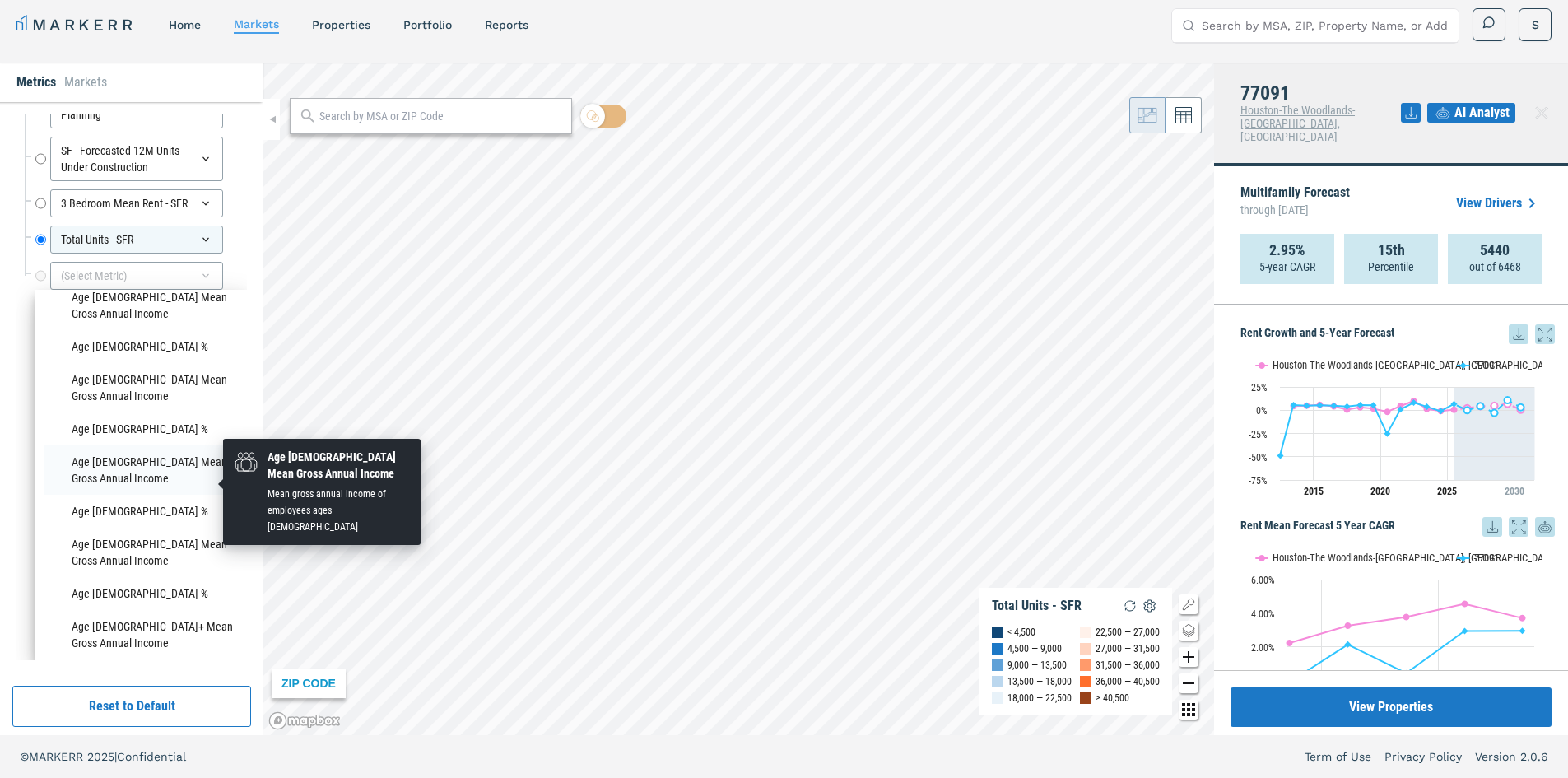
click at [128, 494] on li "Age [DEMOGRAPHIC_DATA] Mean Gross Annual Income" at bounding box center [141, 470] width 195 height 50
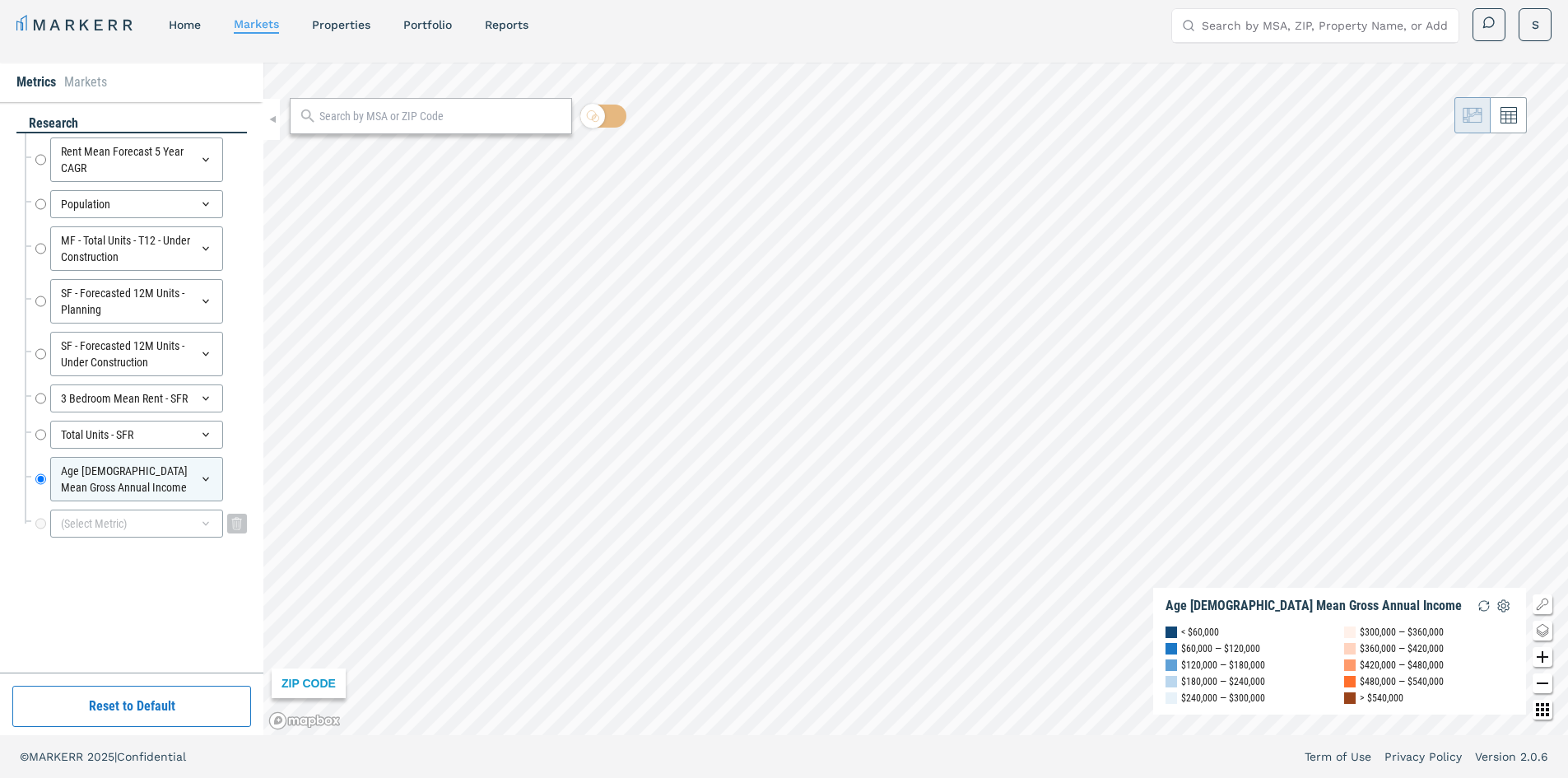
click at [109, 518] on div "(Select Metric)" at bounding box center [137, 524] width 173 height 28
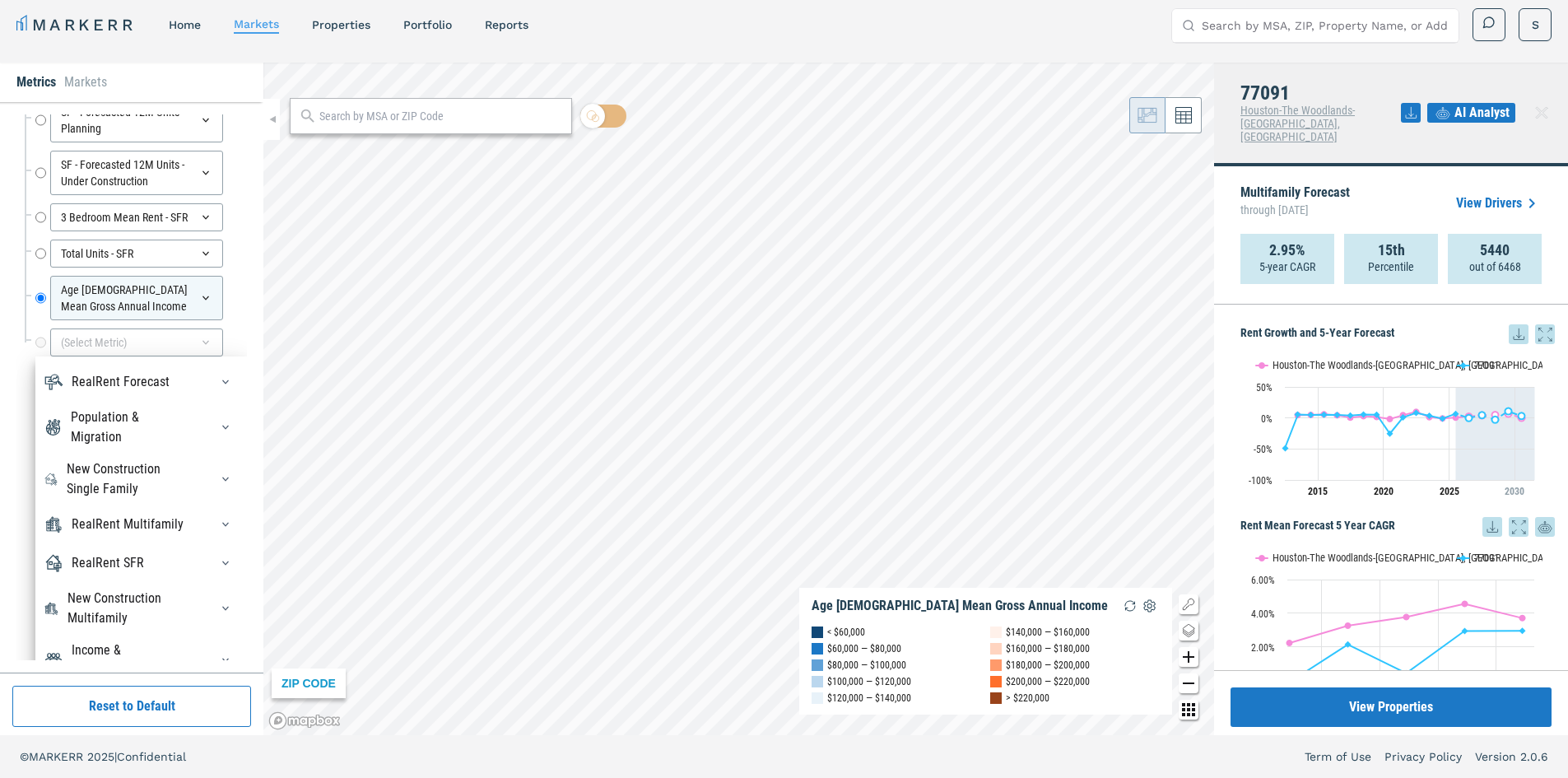
scroll to position [247, 0]
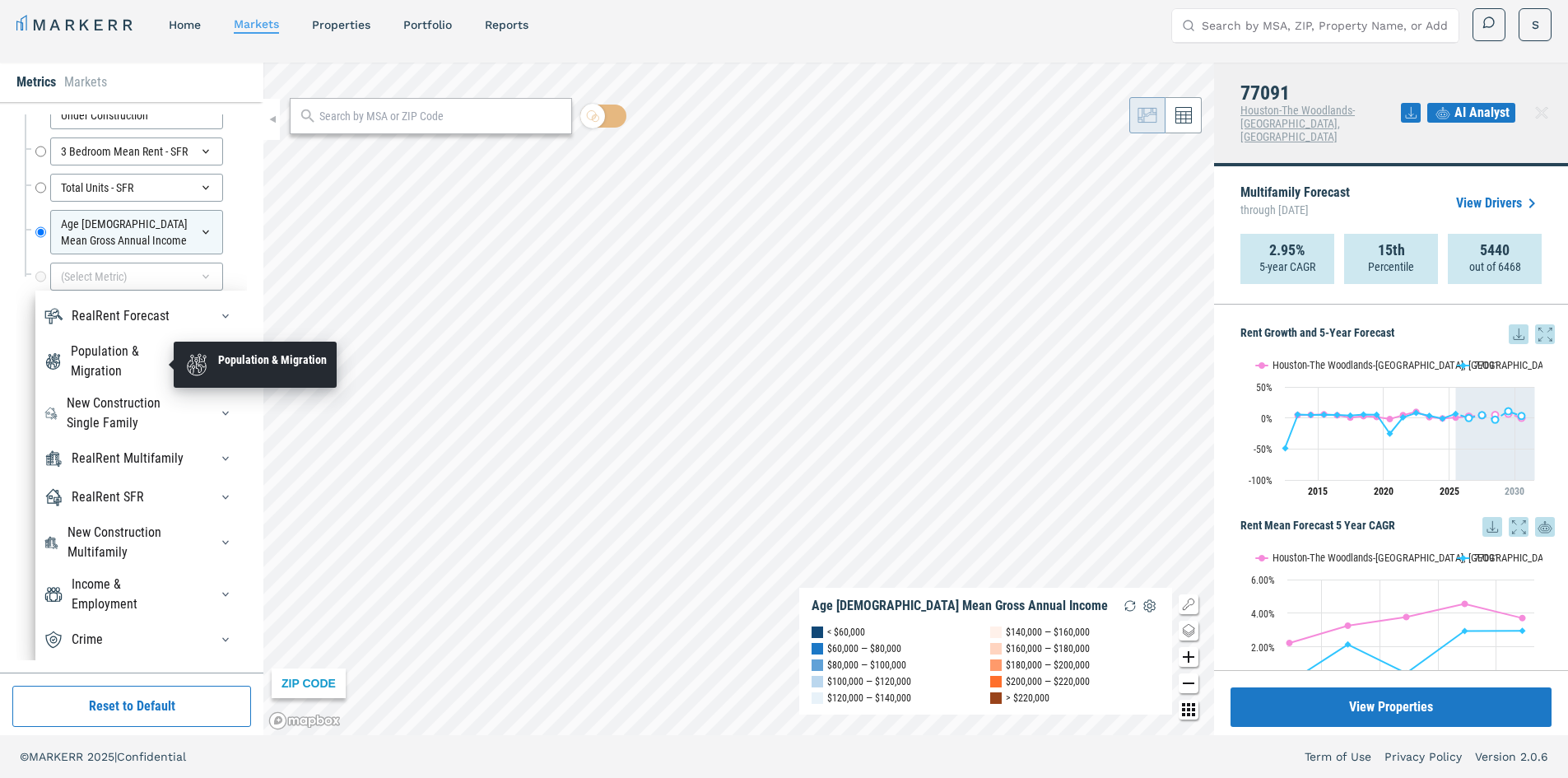
click at [115, 366] on div "Population & Migration" at bounding box center [130, 361] width 119 height 40
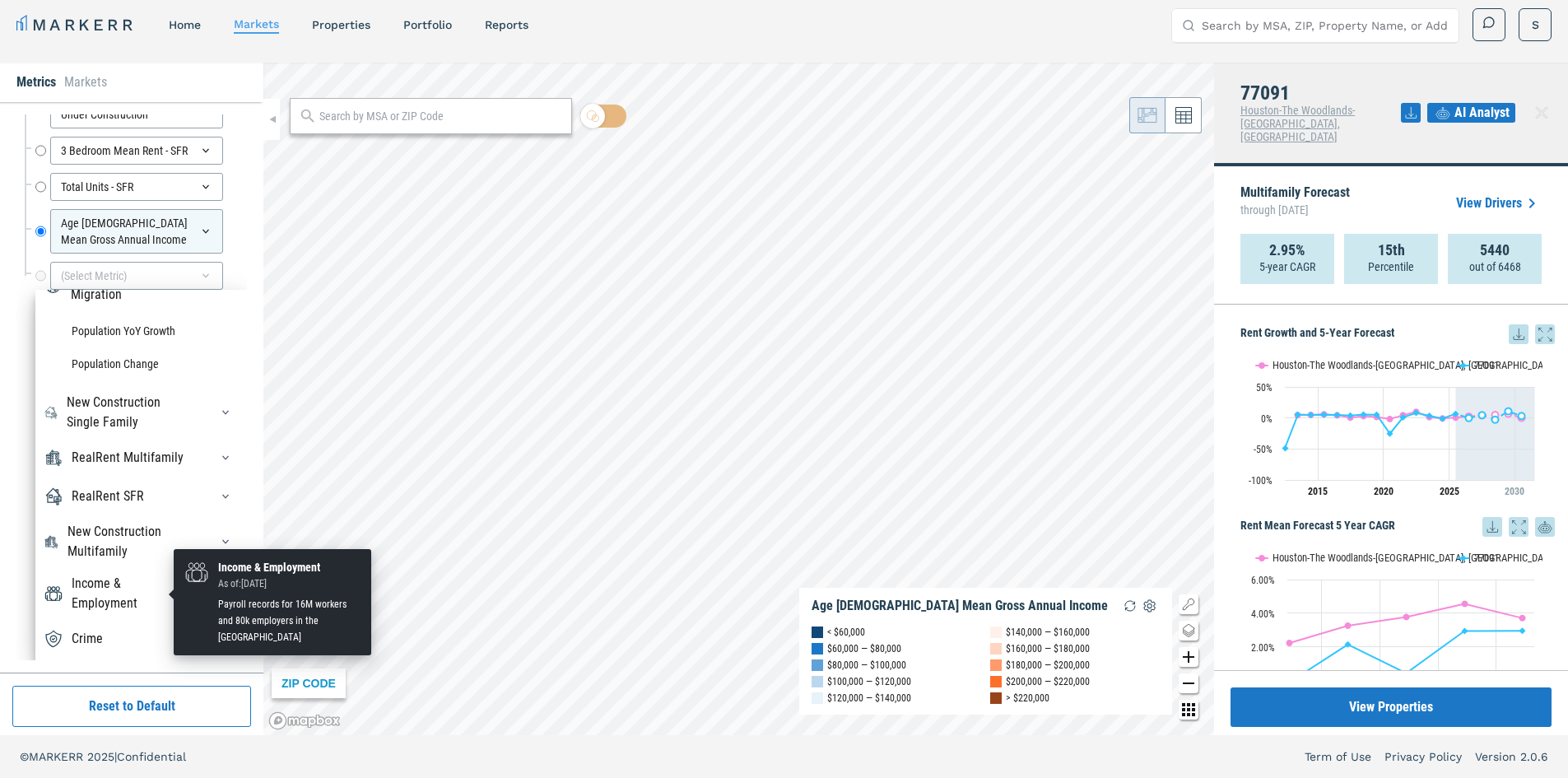
scroll to position [264, 0]
click at [109, 585] on div "Income & Employment" at bounding box center [130, 593] width 118 height 40
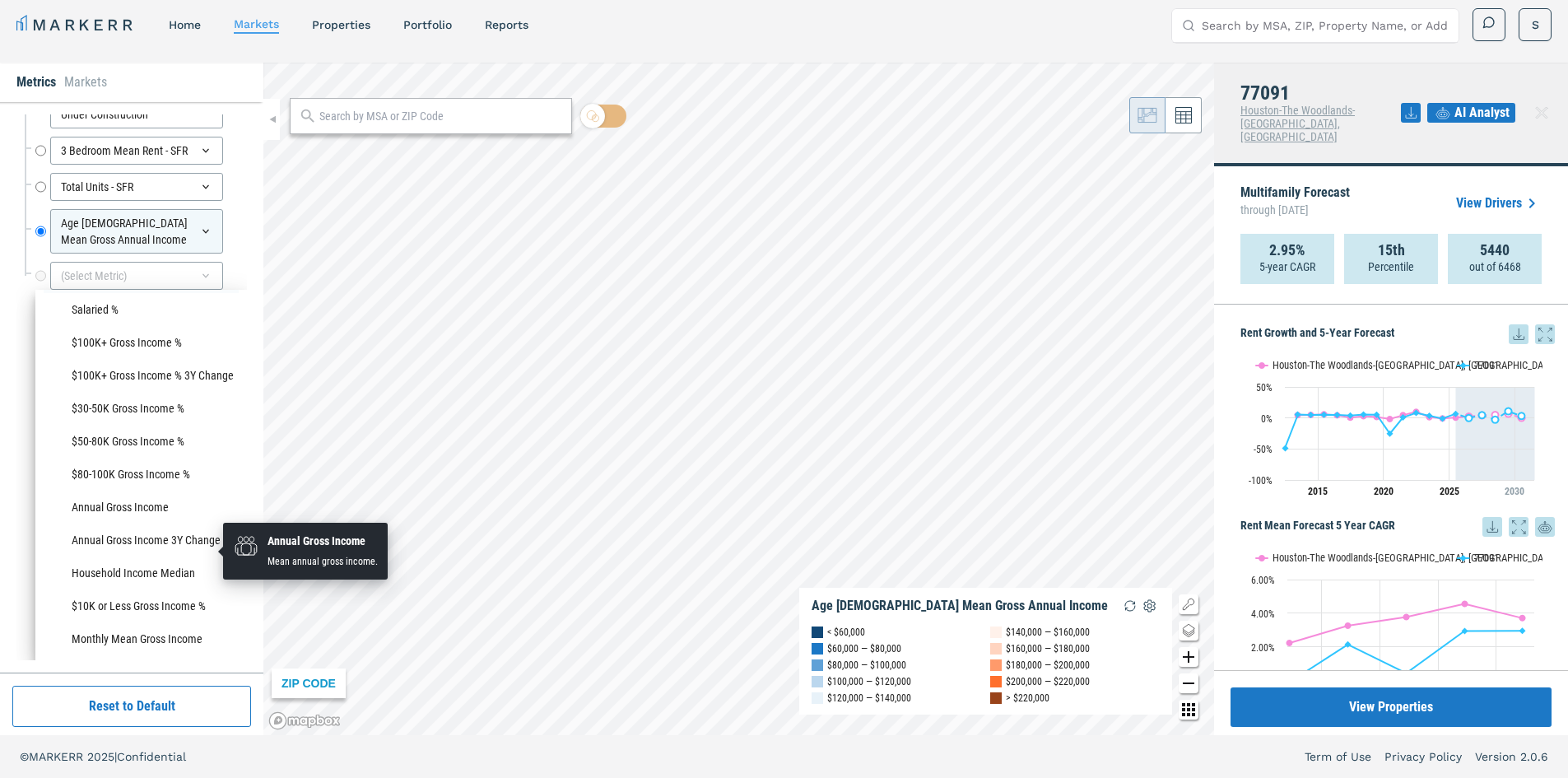
scroll to position [1284, 0]
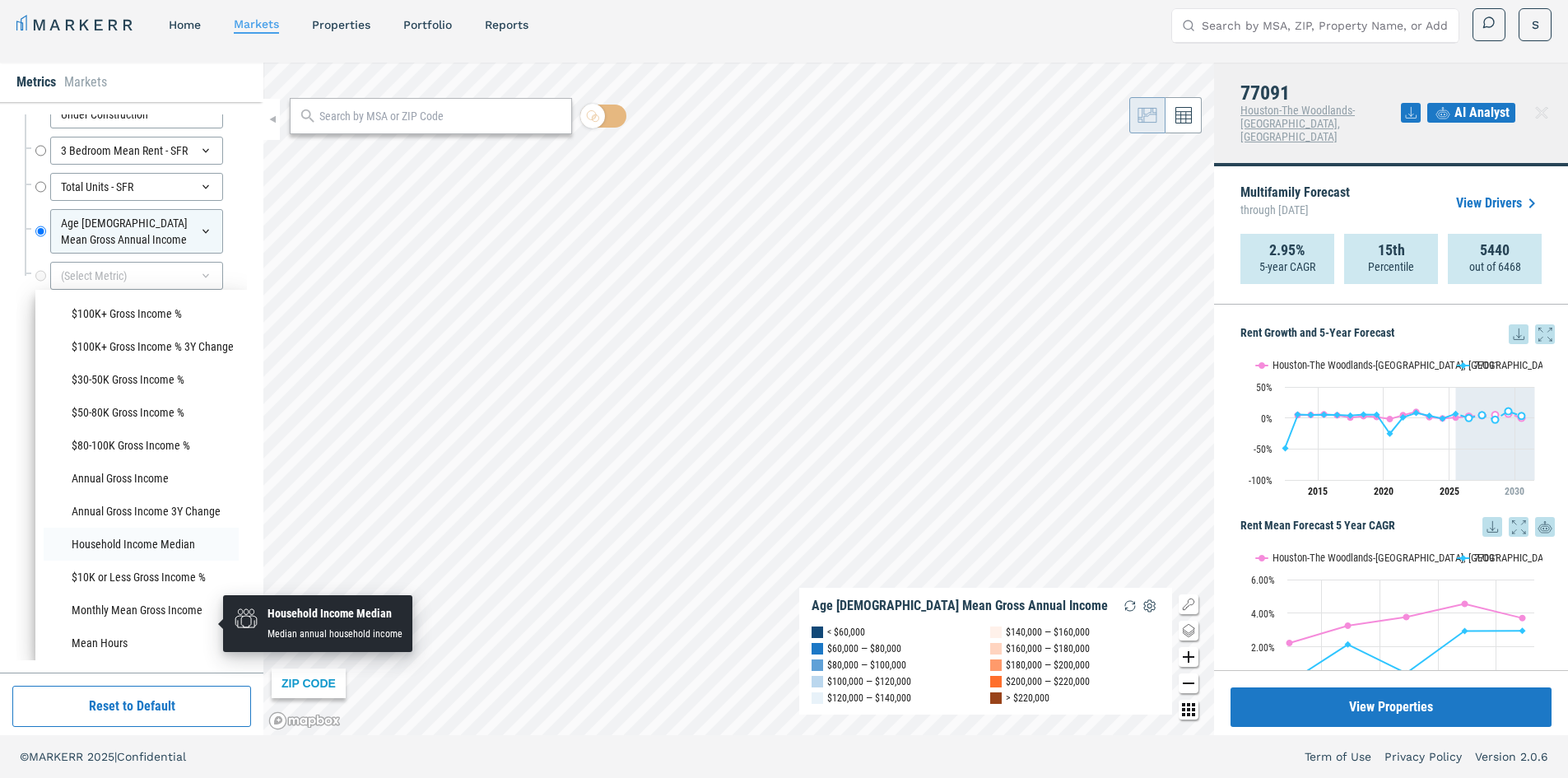
click at [143, 561] on li "Household Income Median" at bounding box center [141, 544] width 195 height 33
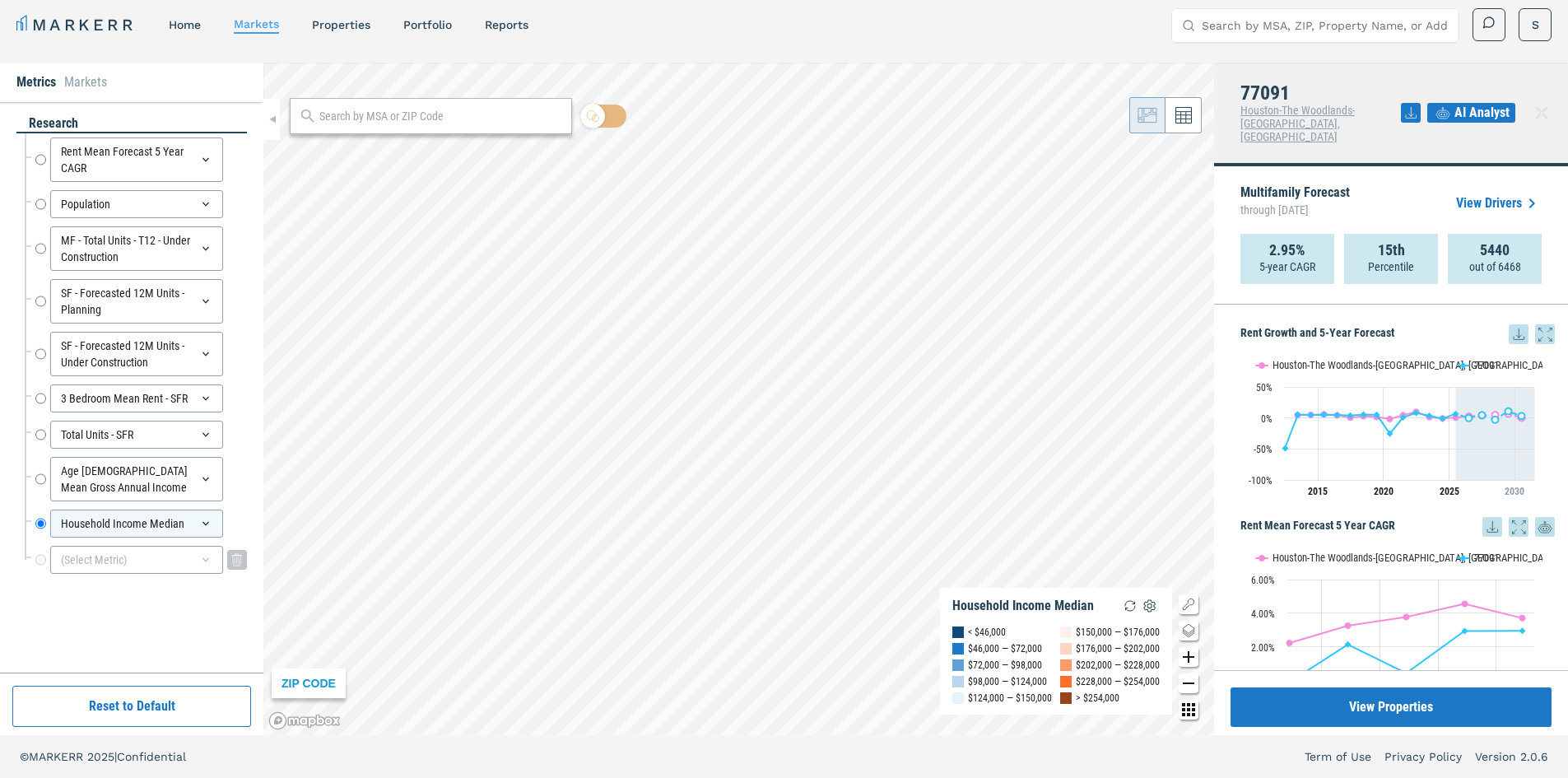
click at [142, 561] on div "(Select Metric)" at bounding box center [137, 560] width 173 height 28
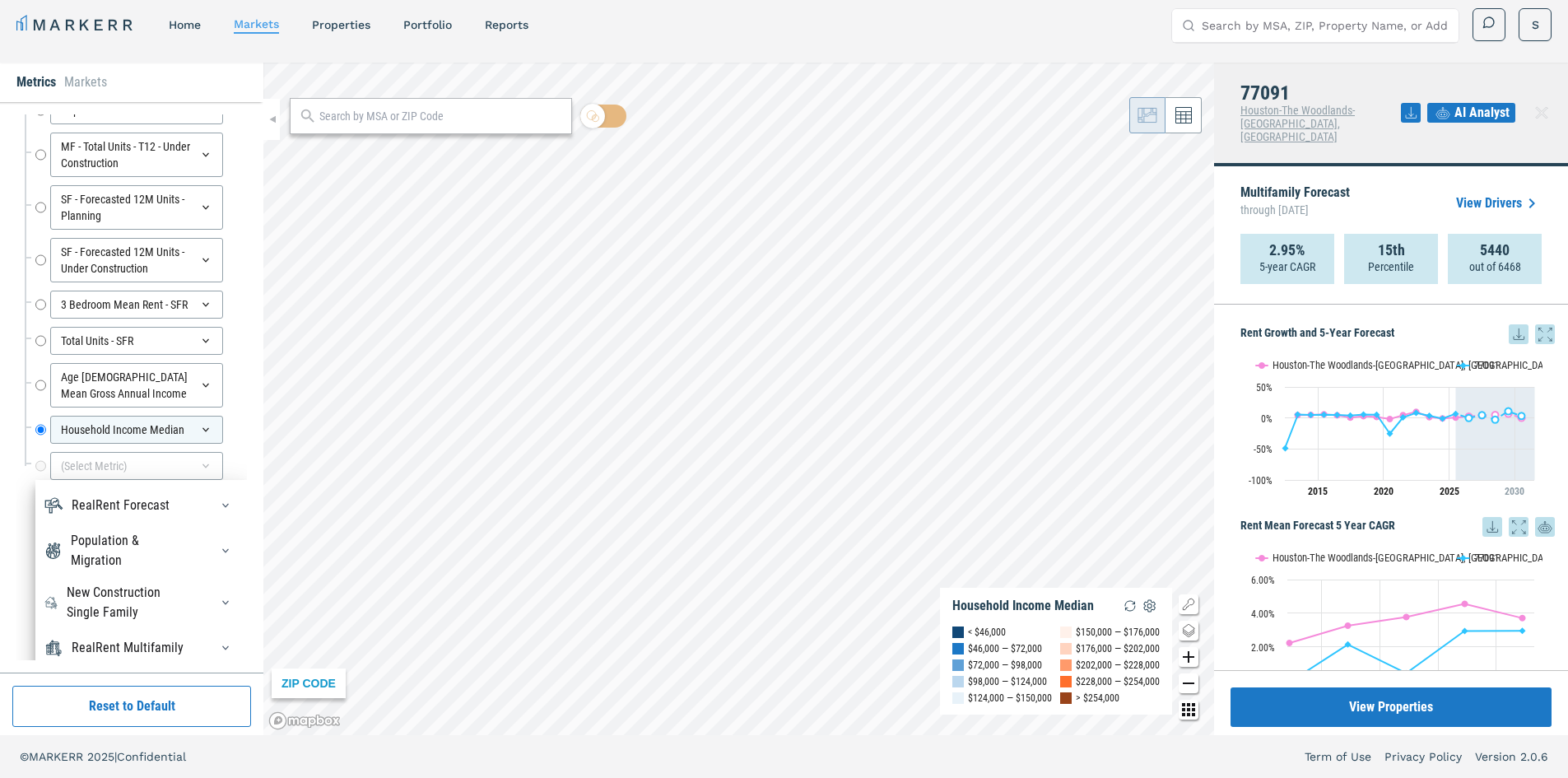
scroll to position [301, 0]
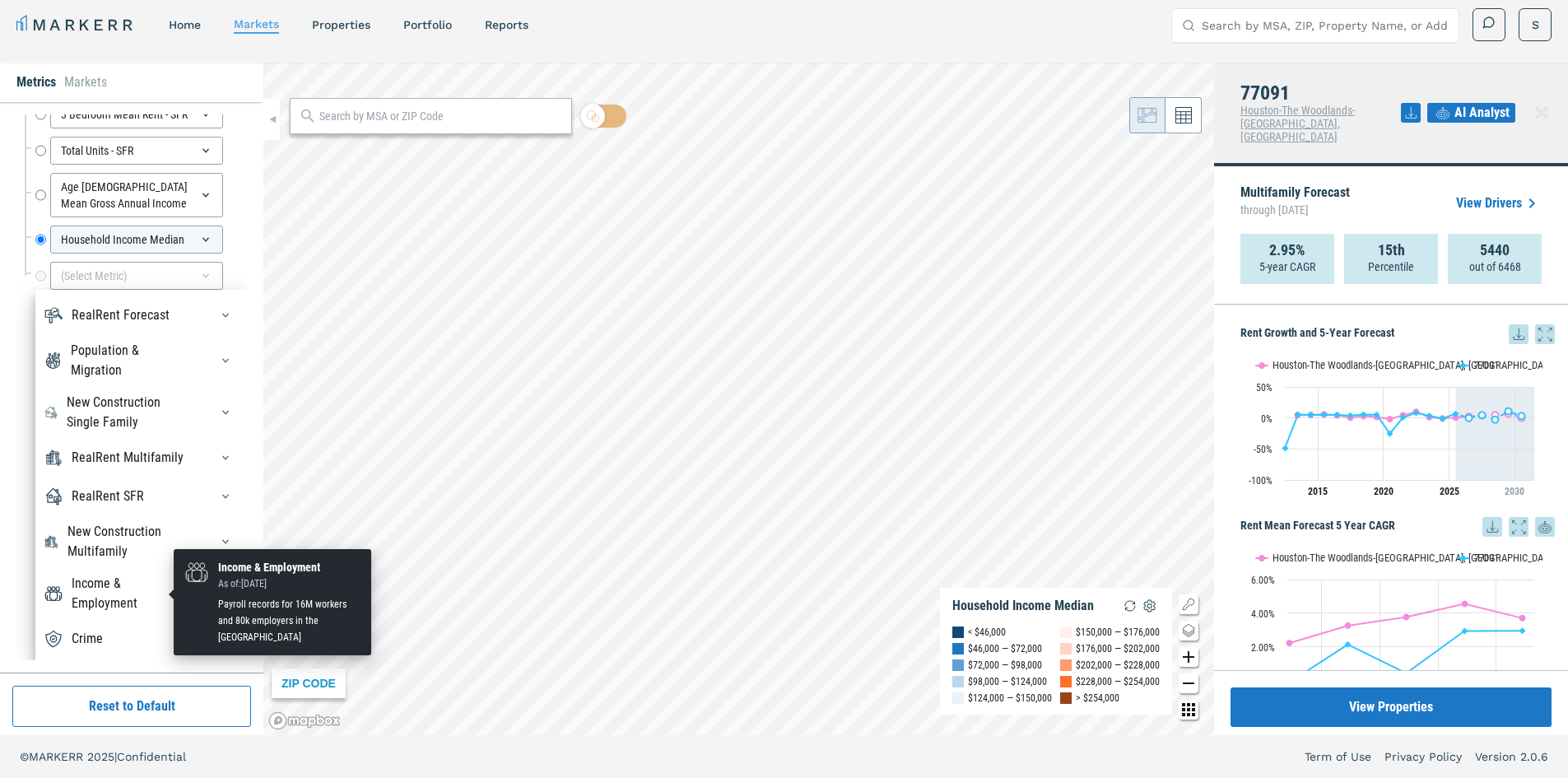
click at [117, 603] on div "Income & Employment" at bounding box center [130, 593] width 118 height 40
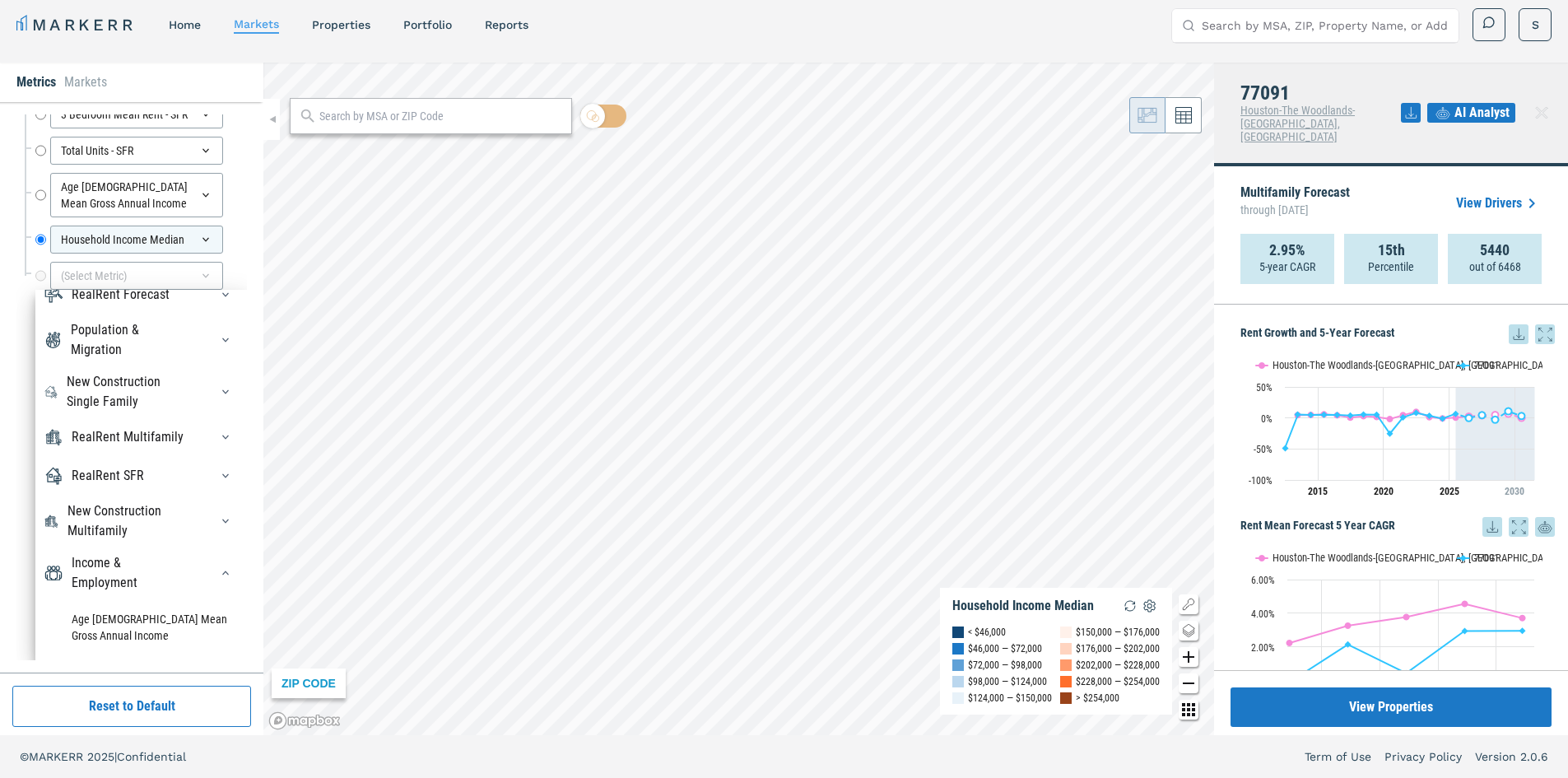
scroll to position [56, 0]
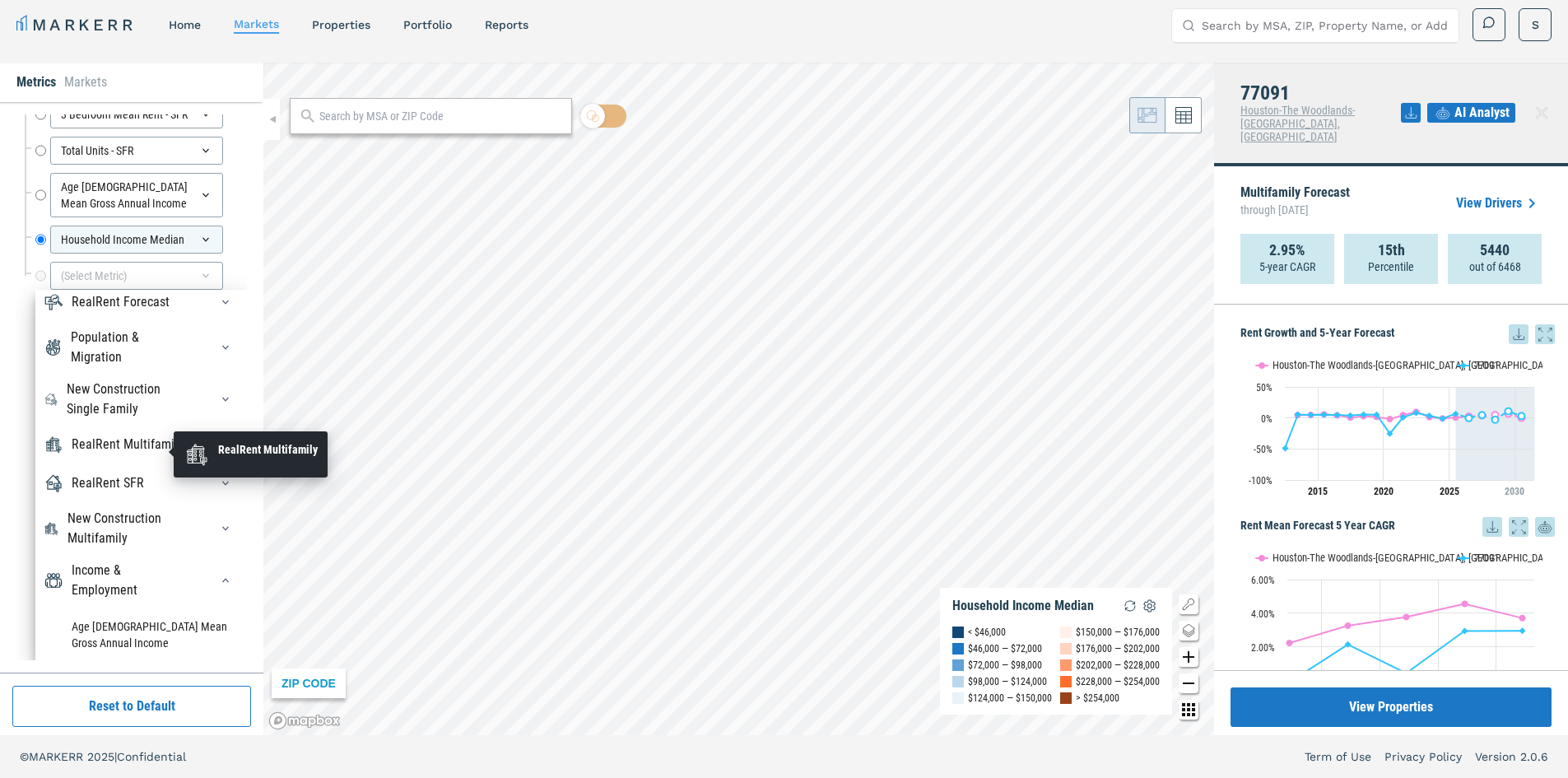
click at [91, 451] on div "RealRent Multifamily" at bounding box center [128, 445] width 112 height 19
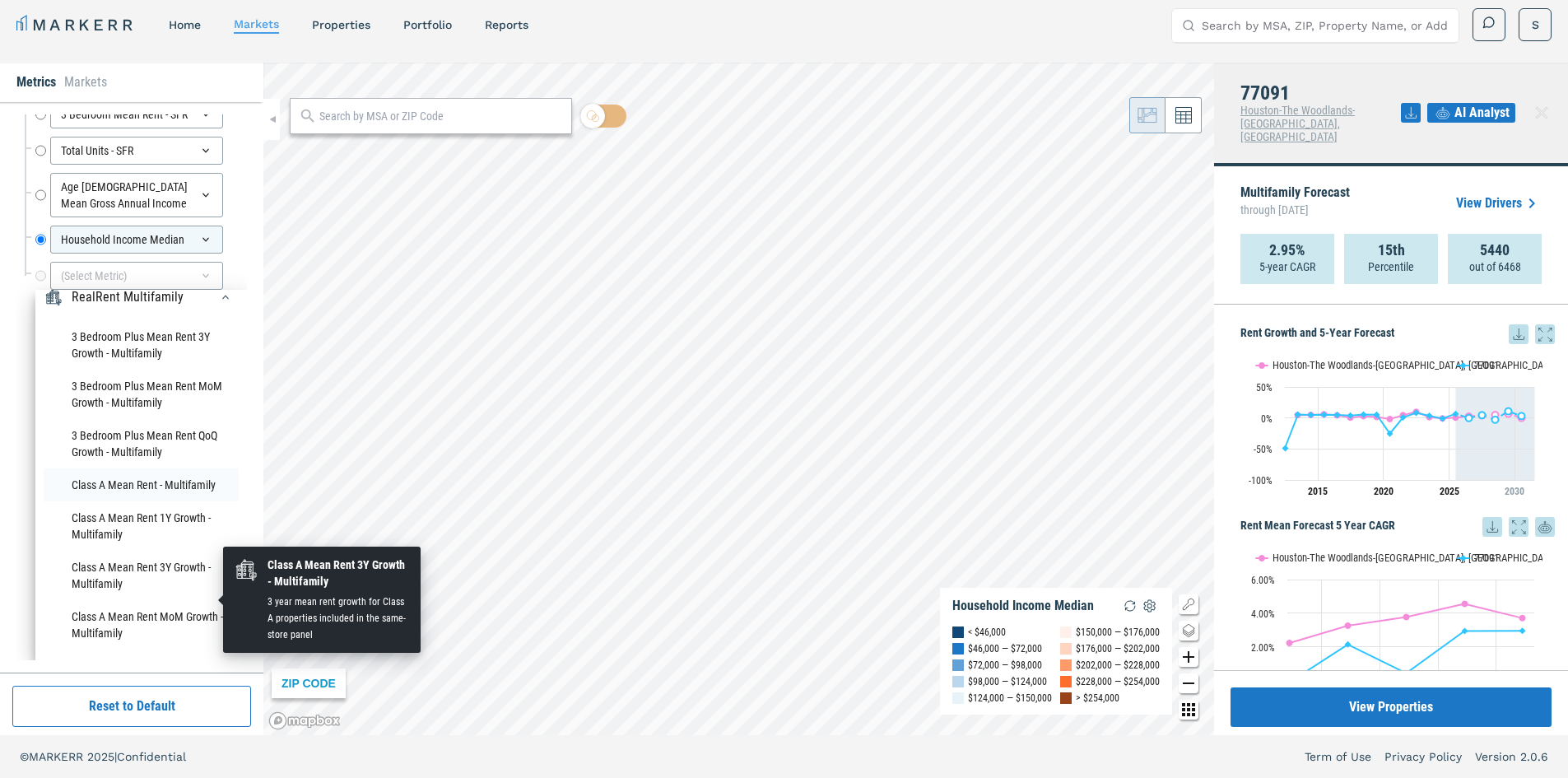
scroll to position [221, 0]
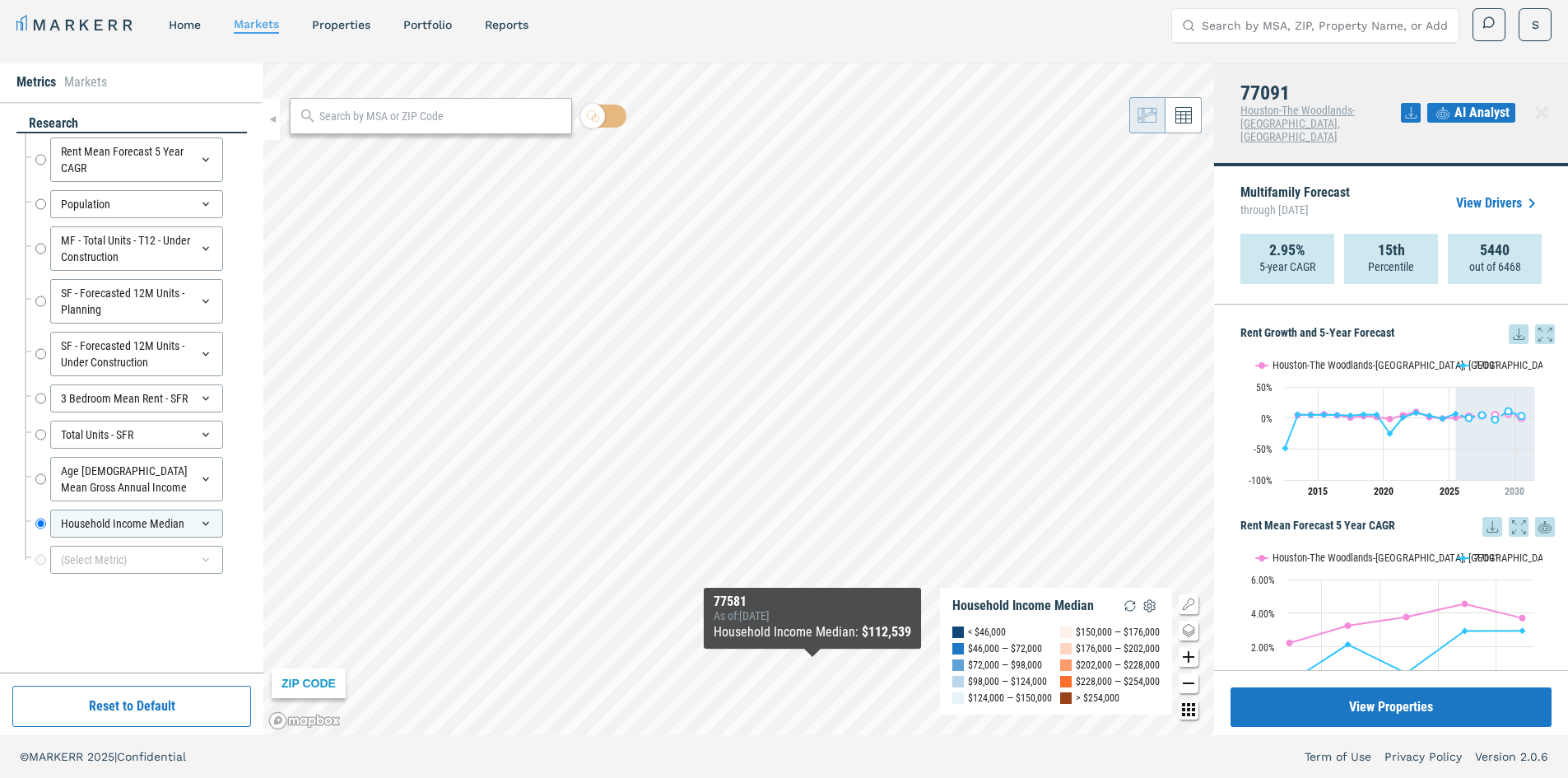
click at [1463, 103] on span "AI Analyst" at bounding box center [1481, 113] width 55 height 19
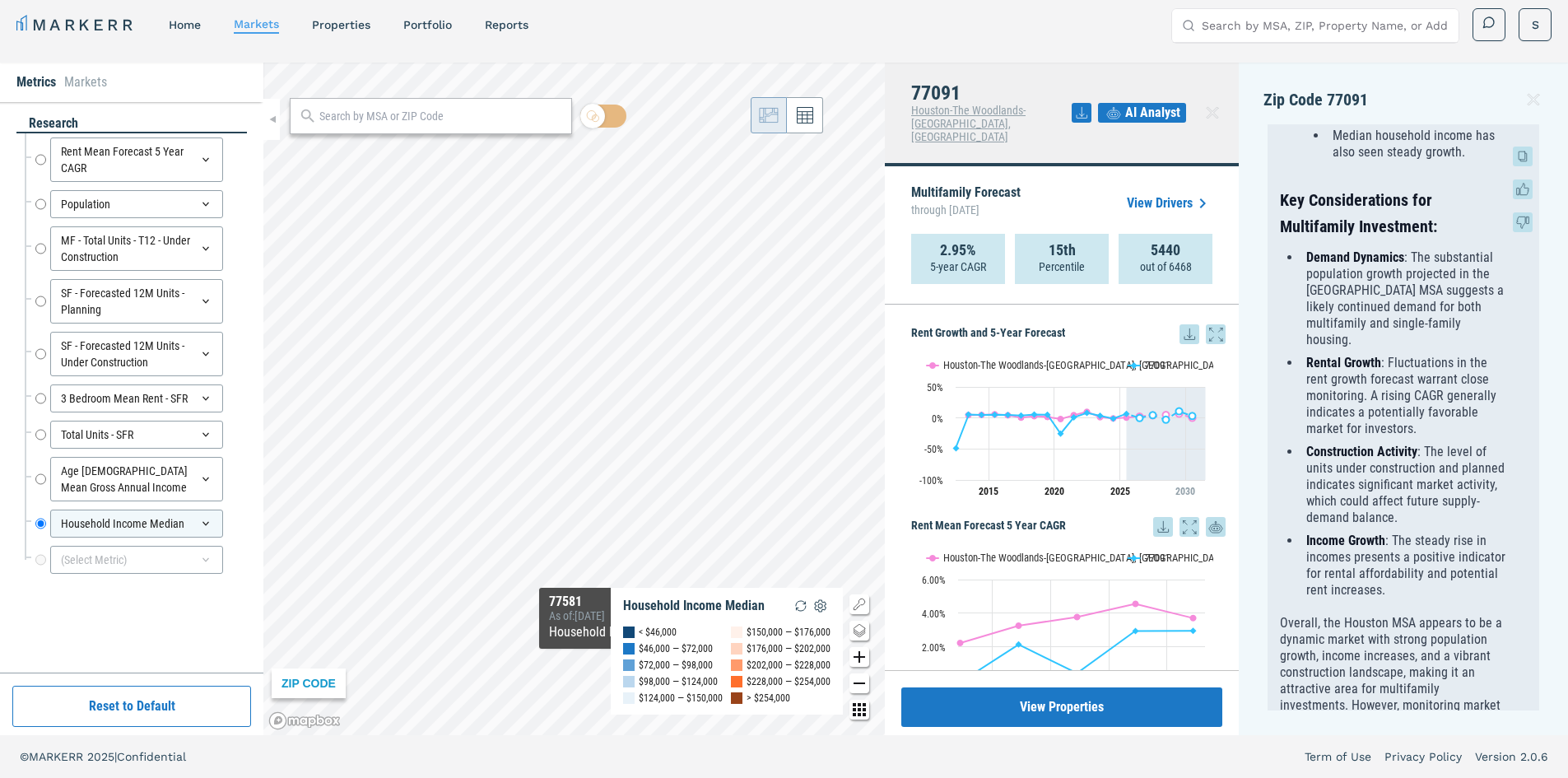
scroll to position [1508, 0]
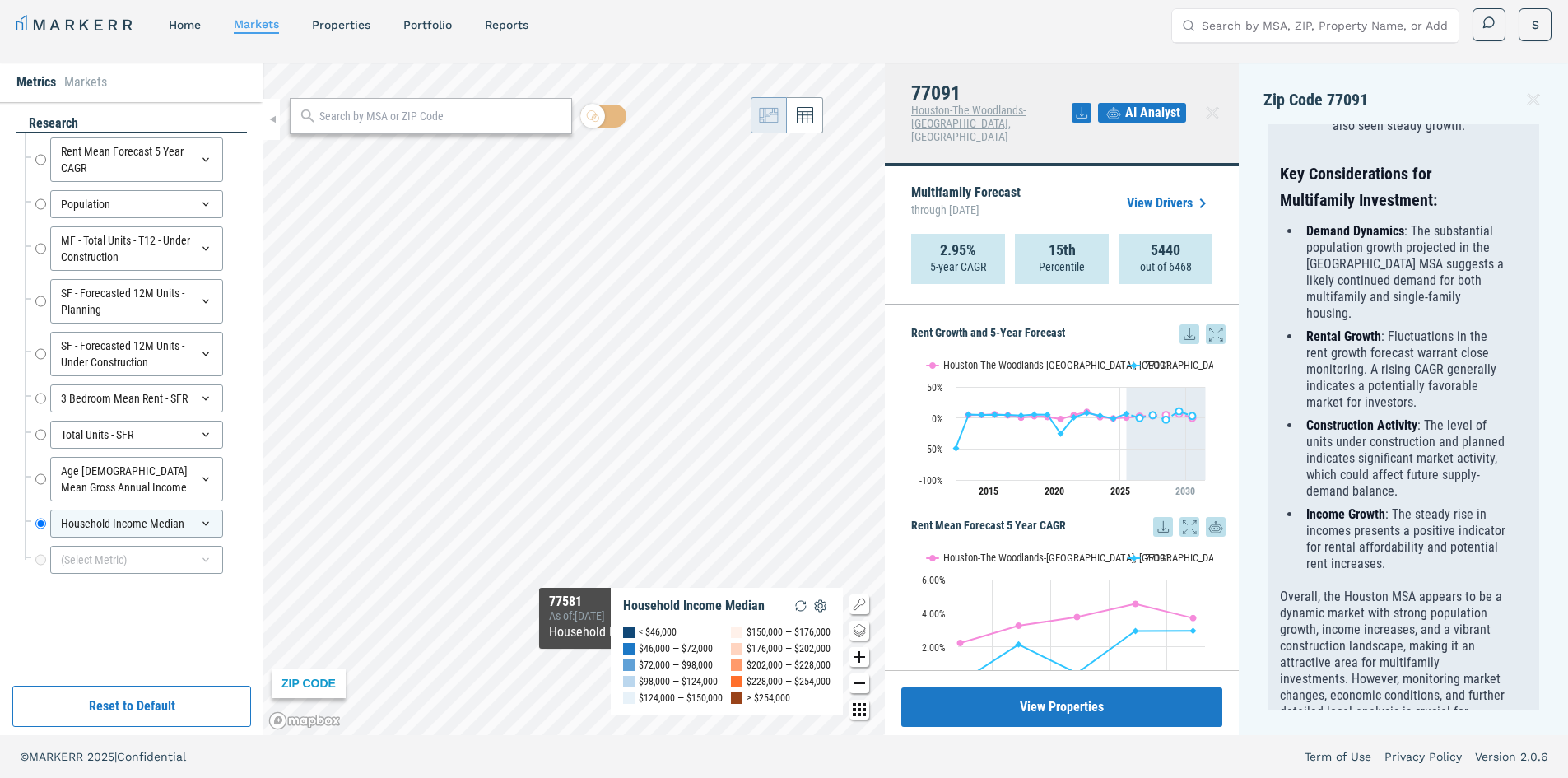
click at [1082, 108] on icon at bounding box center [1081, 113] width 19 height 19
click at [1038, 186] on div "Download as PDF" at bounding box center [1027, 176] width 130 height 37
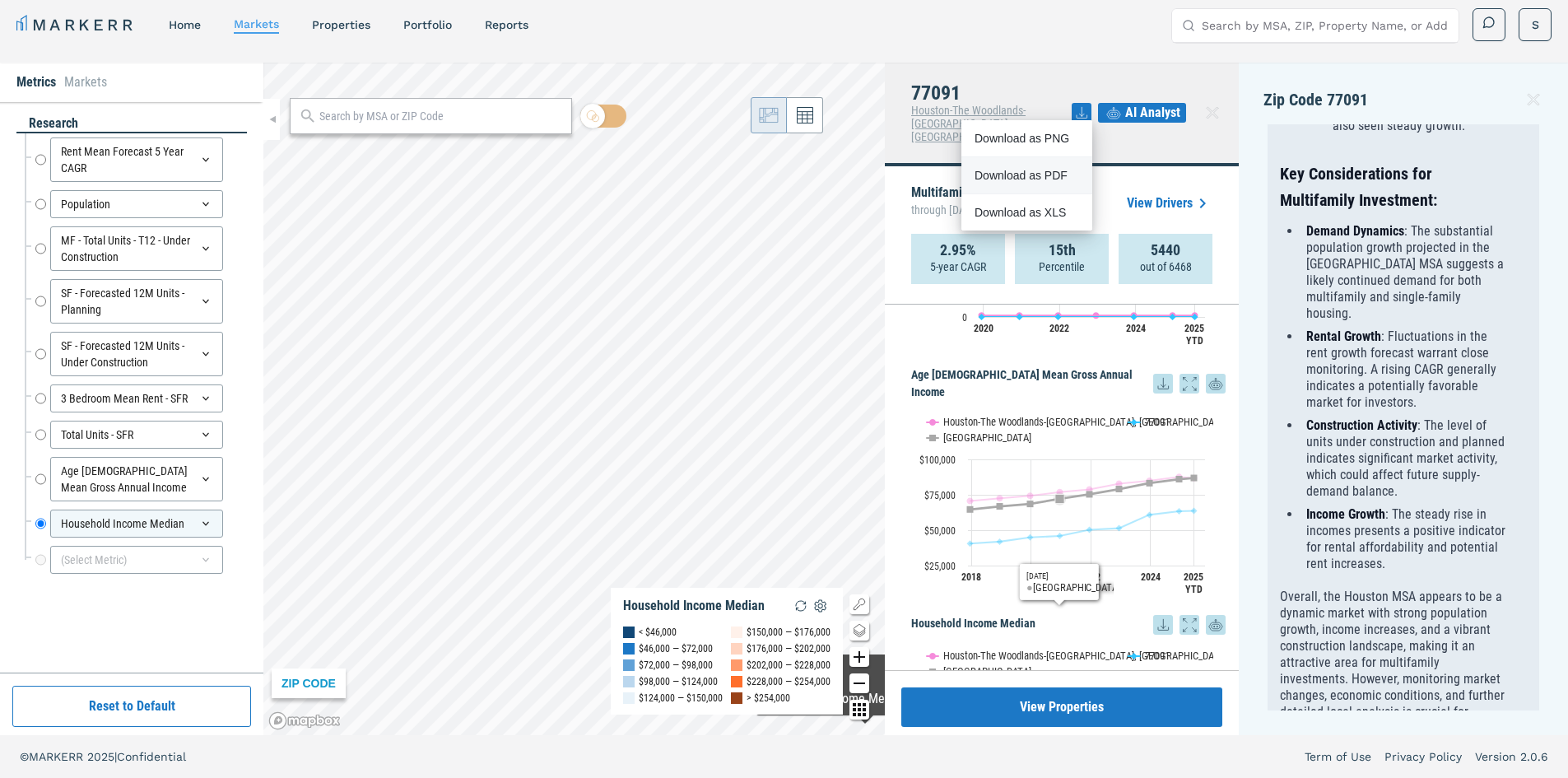
scroll to position [1951, 0]
